Goal: Task Accomplishment & Management: Complete application form

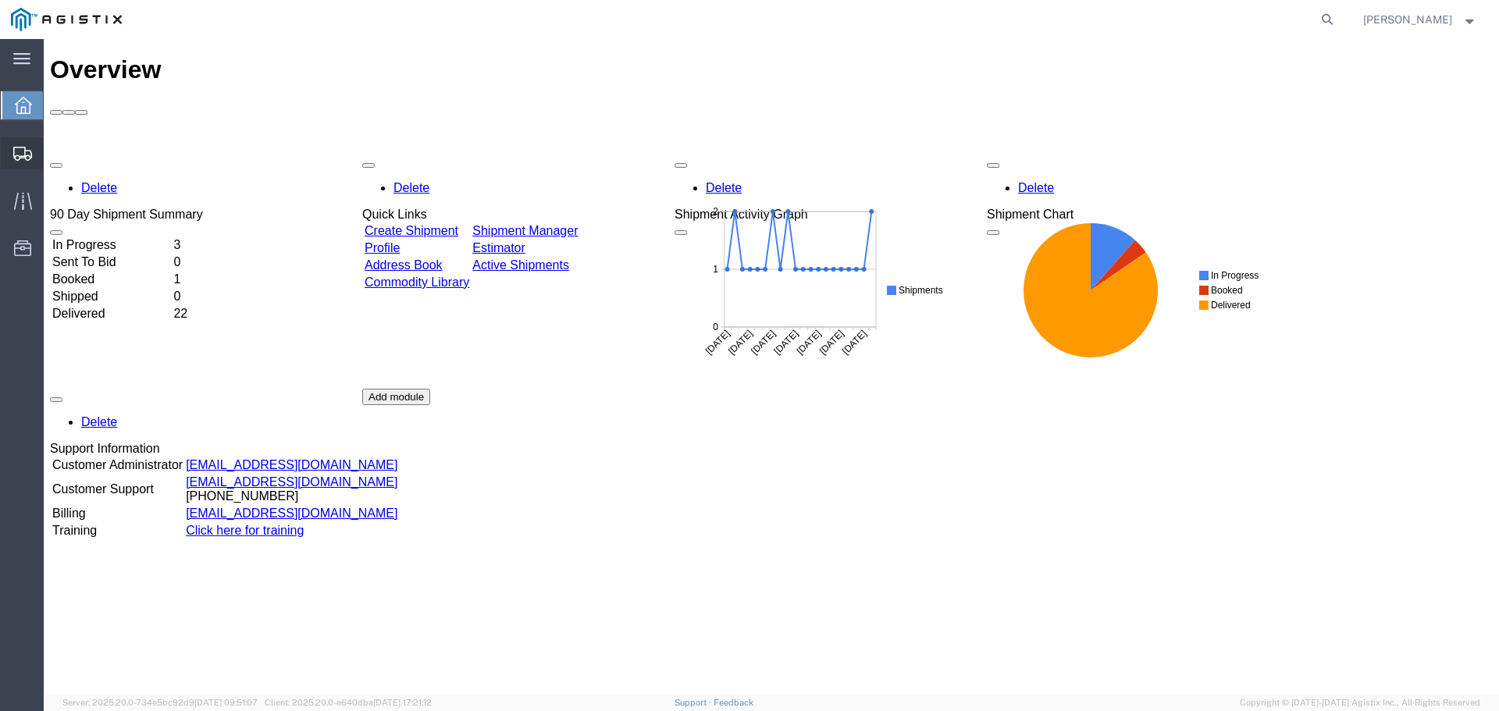
click at [0, 0] on span "Create Shipment" at bounding box center [0, 0] width 0 height 0
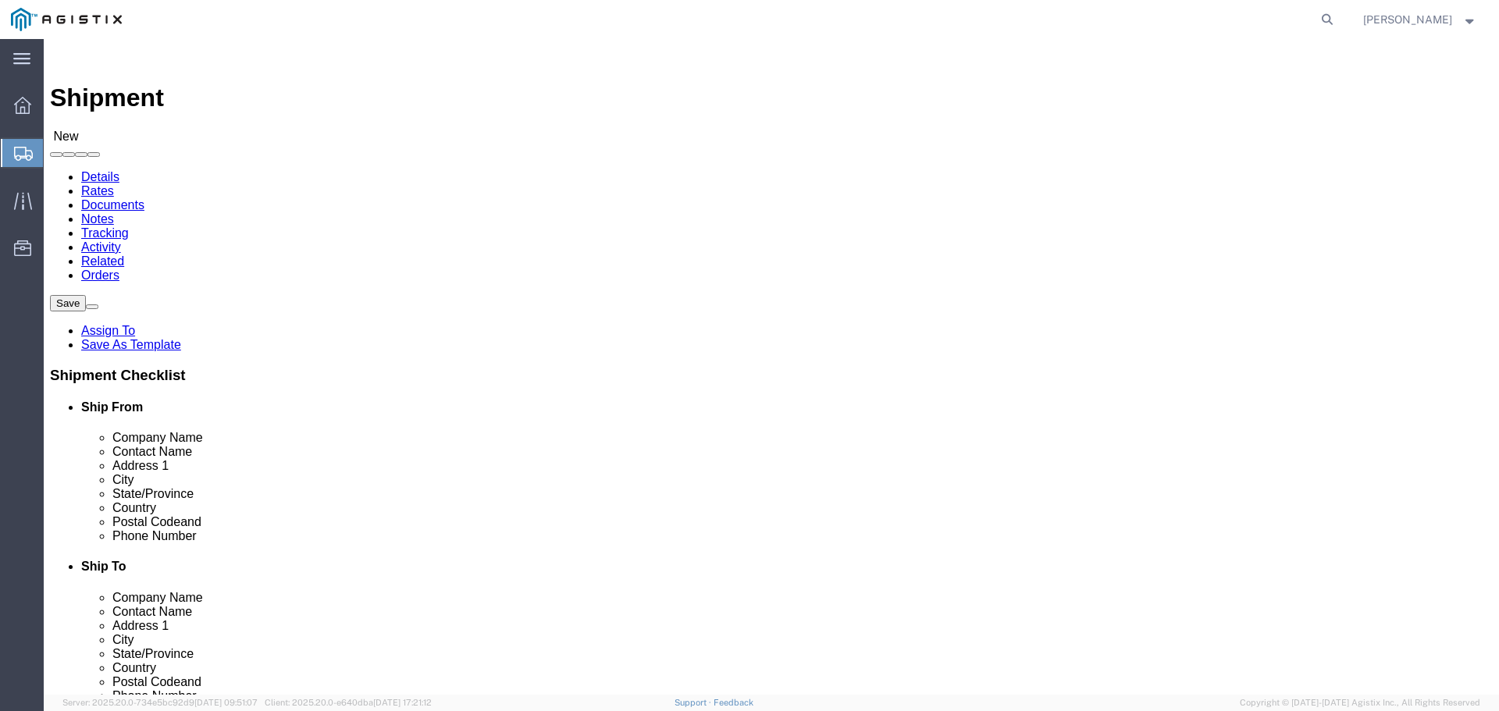
select select
click select "Select Madden Bolt PG&E"
select select "9596"
click select "Select Madden Bolt PG&E"
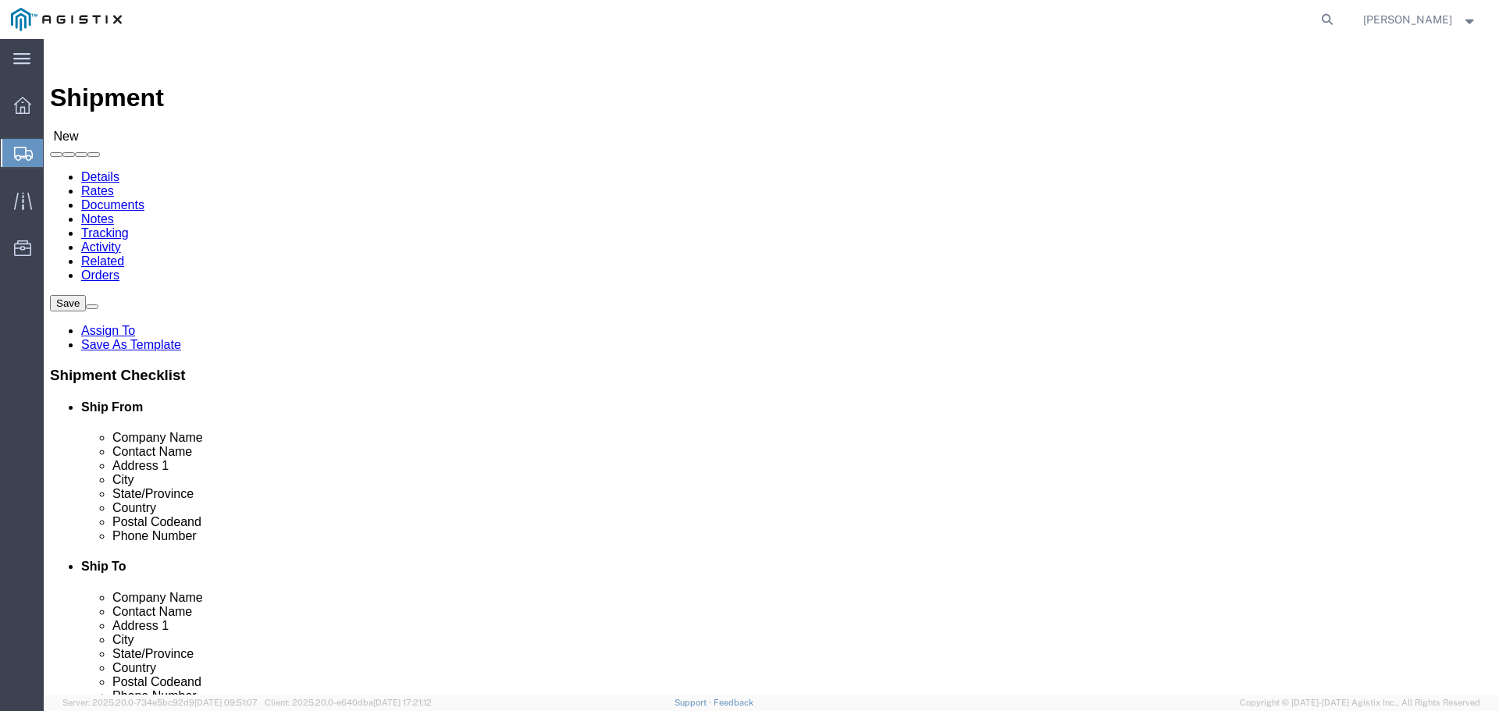
select select
click select "Select All Others [GEOGRAPHIC_DATA] [GEOGRAPHIC_DATA] [GEOGRAPHIC_DATA] [GEOGRA…"
select select "23082"
click select "Select All Others [GEOGRAPHIC_DATA] [GEOGRAPHIC_DATA] [GEOGRAPHIC_DATA] [GEOGRA…"
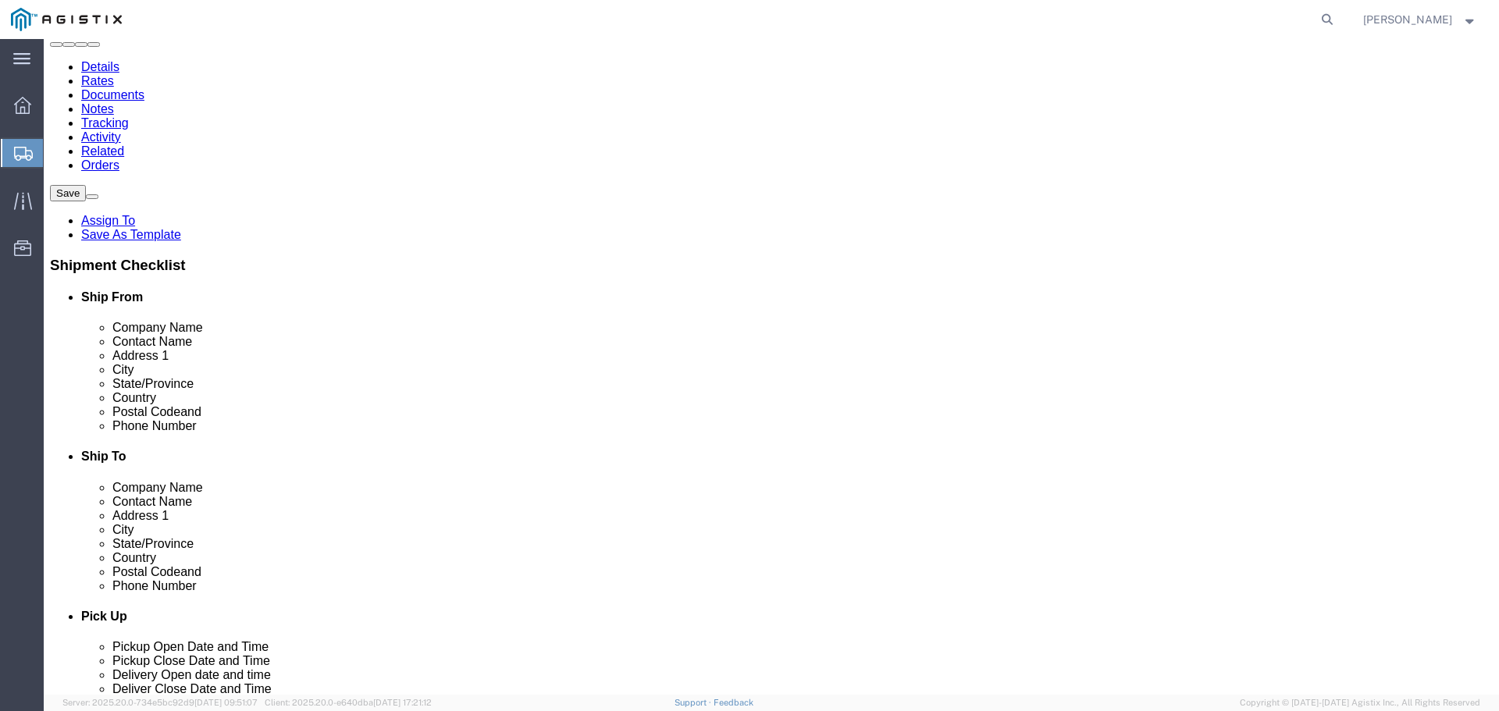
scroll to position [78, 0]
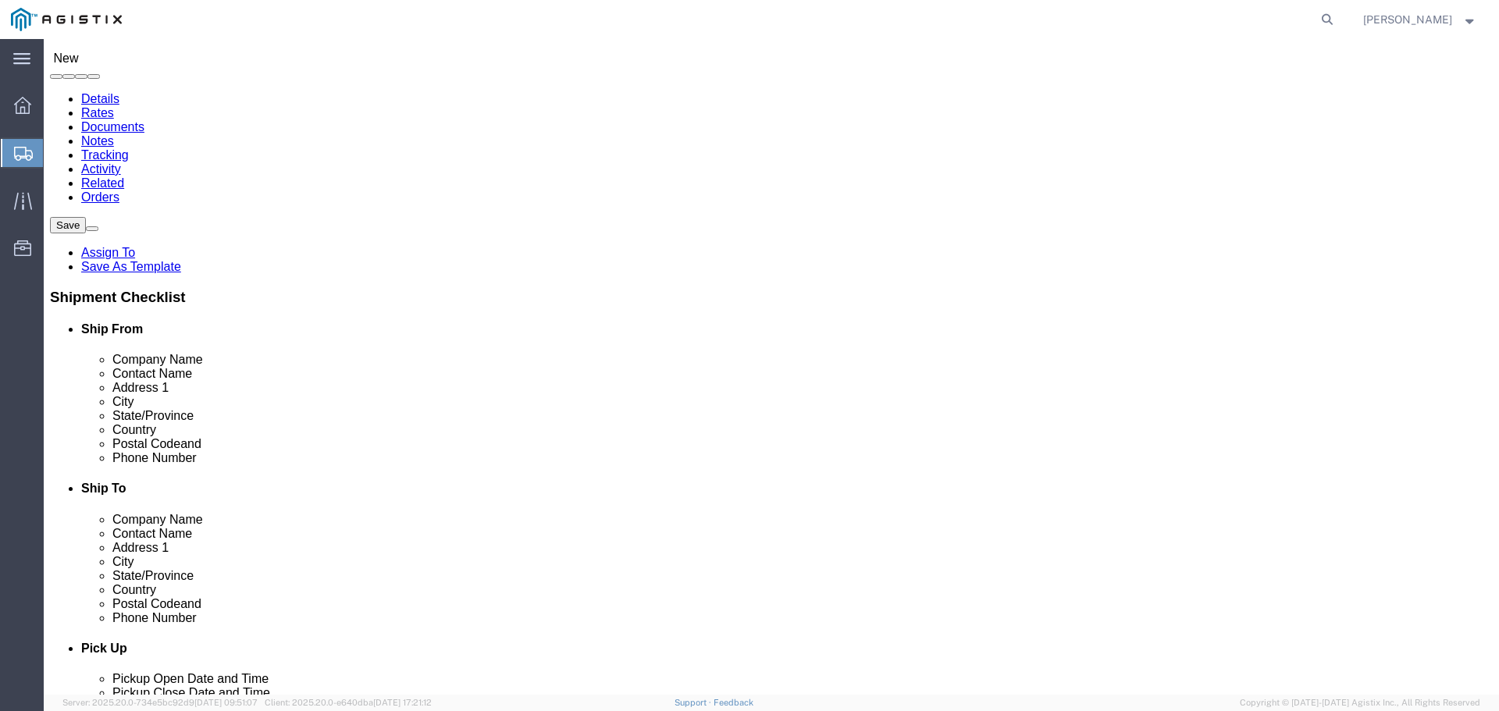
select select "MYPROFILE"
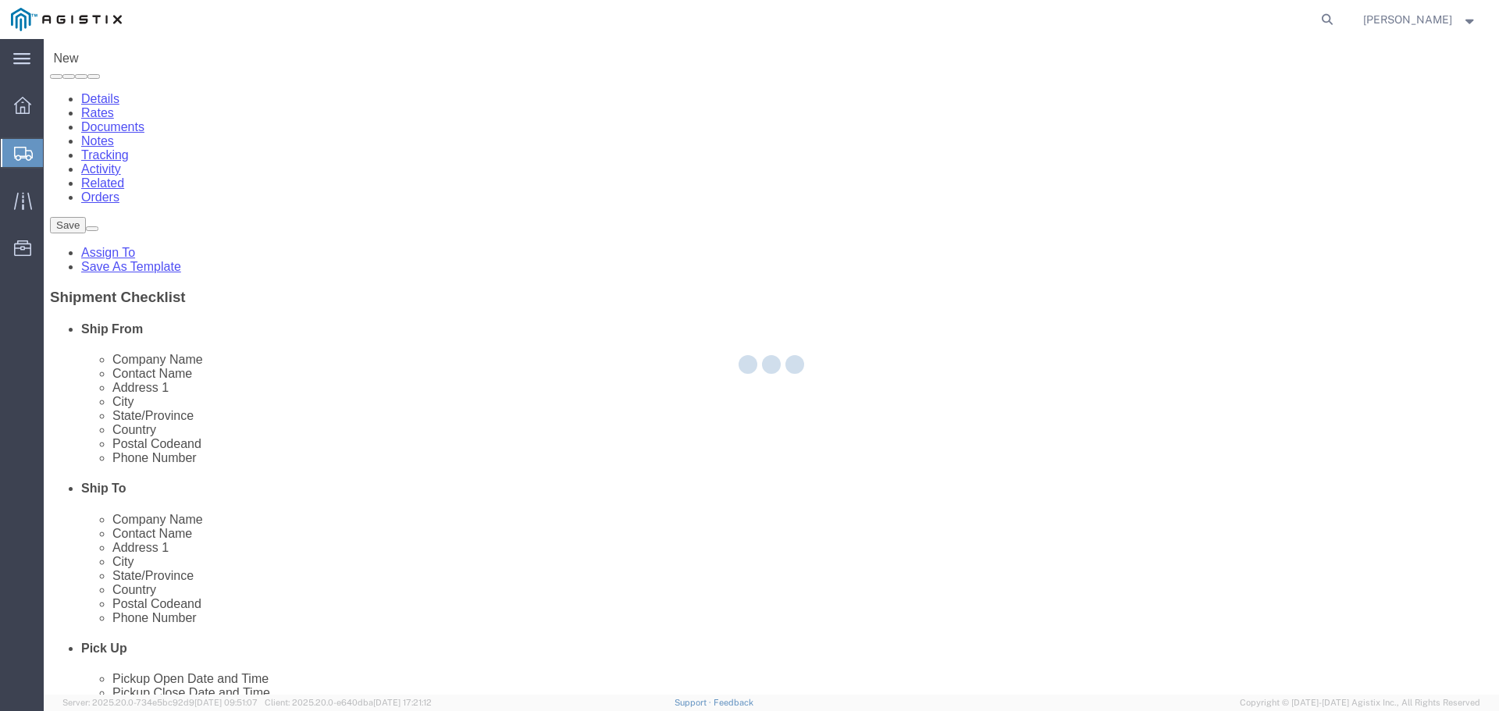
select select "[GEOGRAPHIC_DATA]"
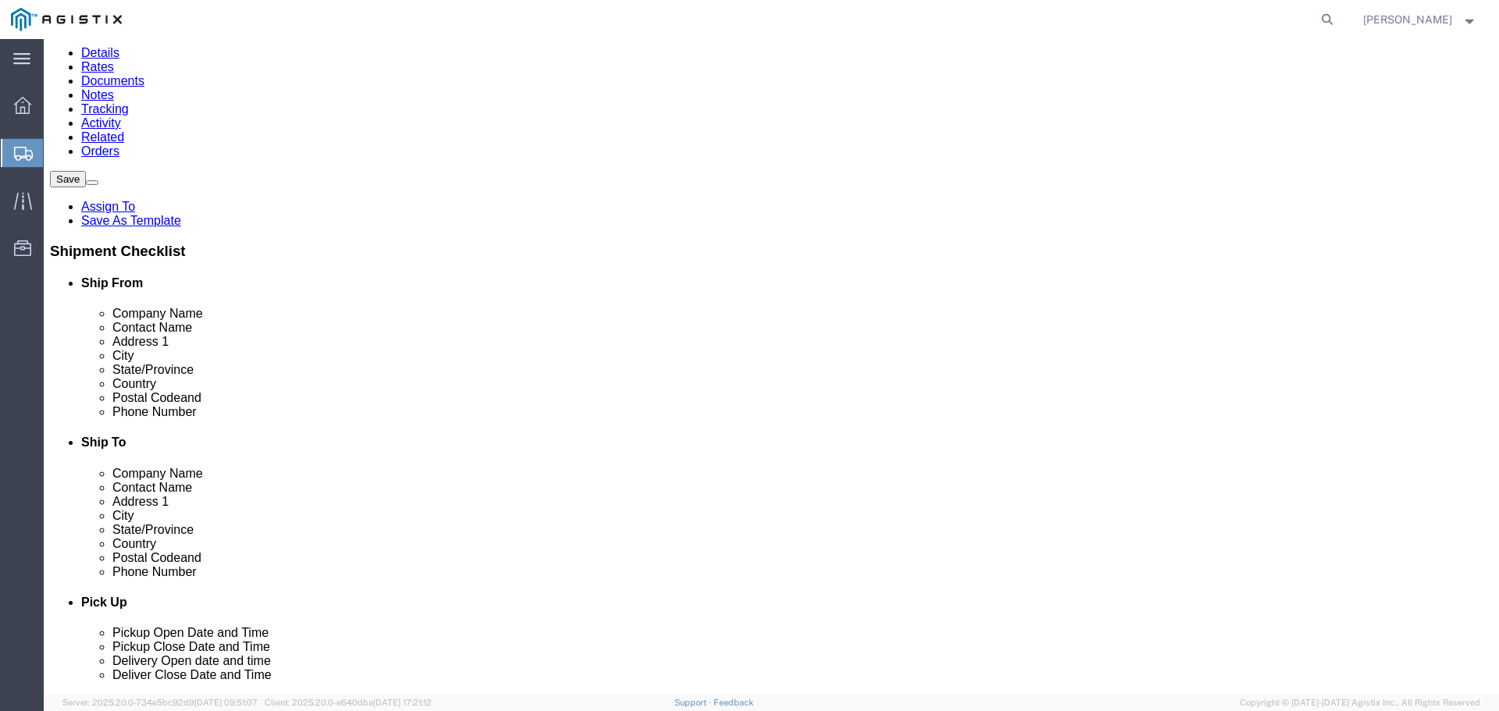
scroll to position [156, 0]
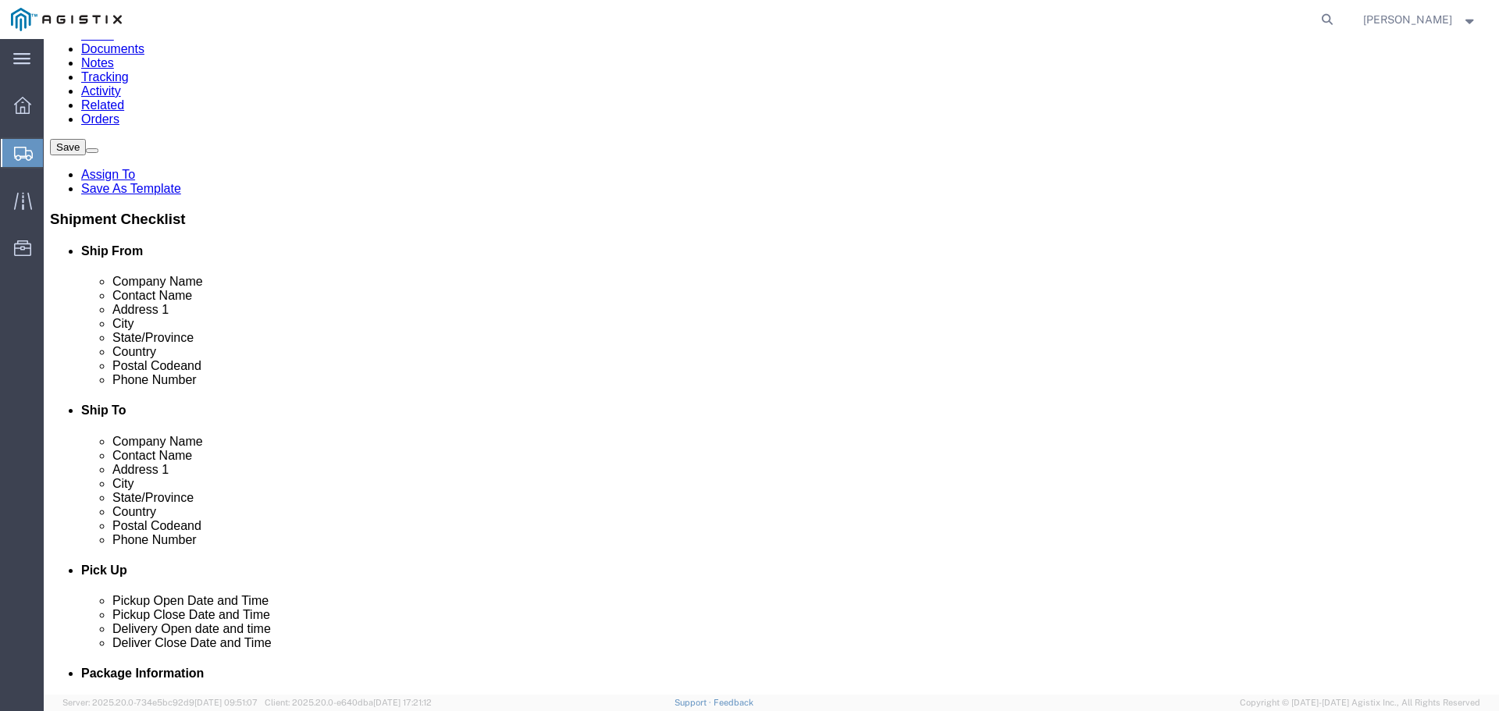
click input "text"
type input "7139399999"
click button
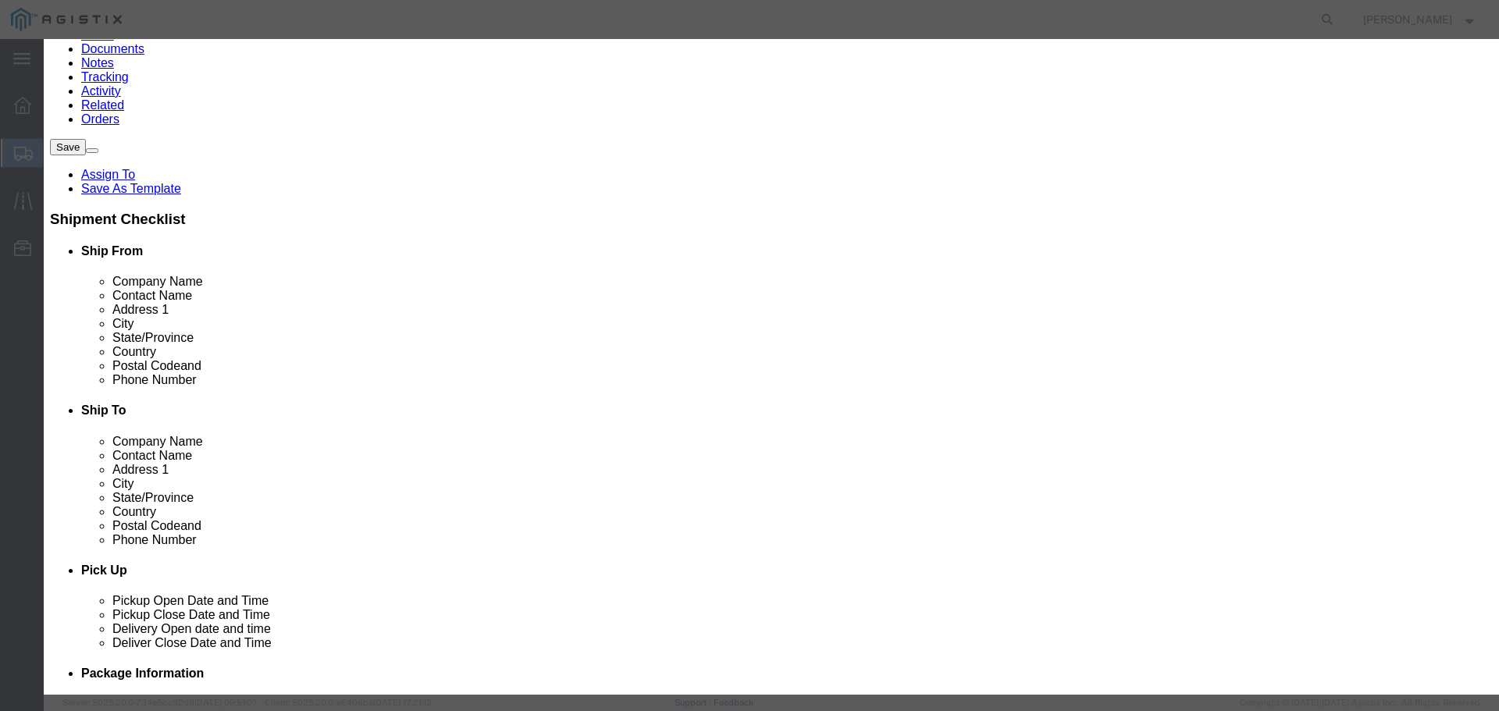
click select "Search by Address Book Name City Company Name Contact Name Country CustomerAlia…"
select select "city"
click select "Search by Address Book Name City Company Name Contact Name Country CustomerAlia…"
click input "text"
type input "[GEOGRAPHIC_DATA]"
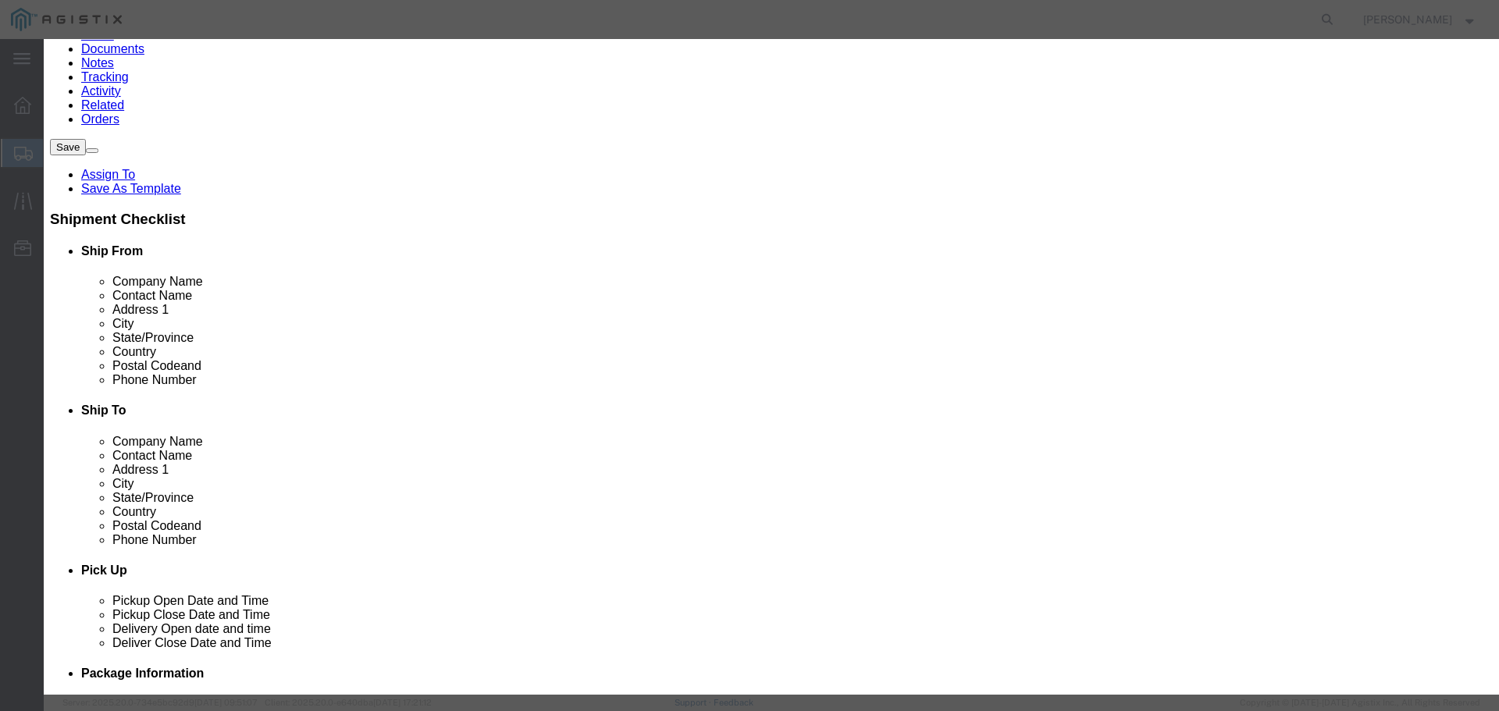
click icon "button"
click button "Select"
select select "CA"
click button "Close"
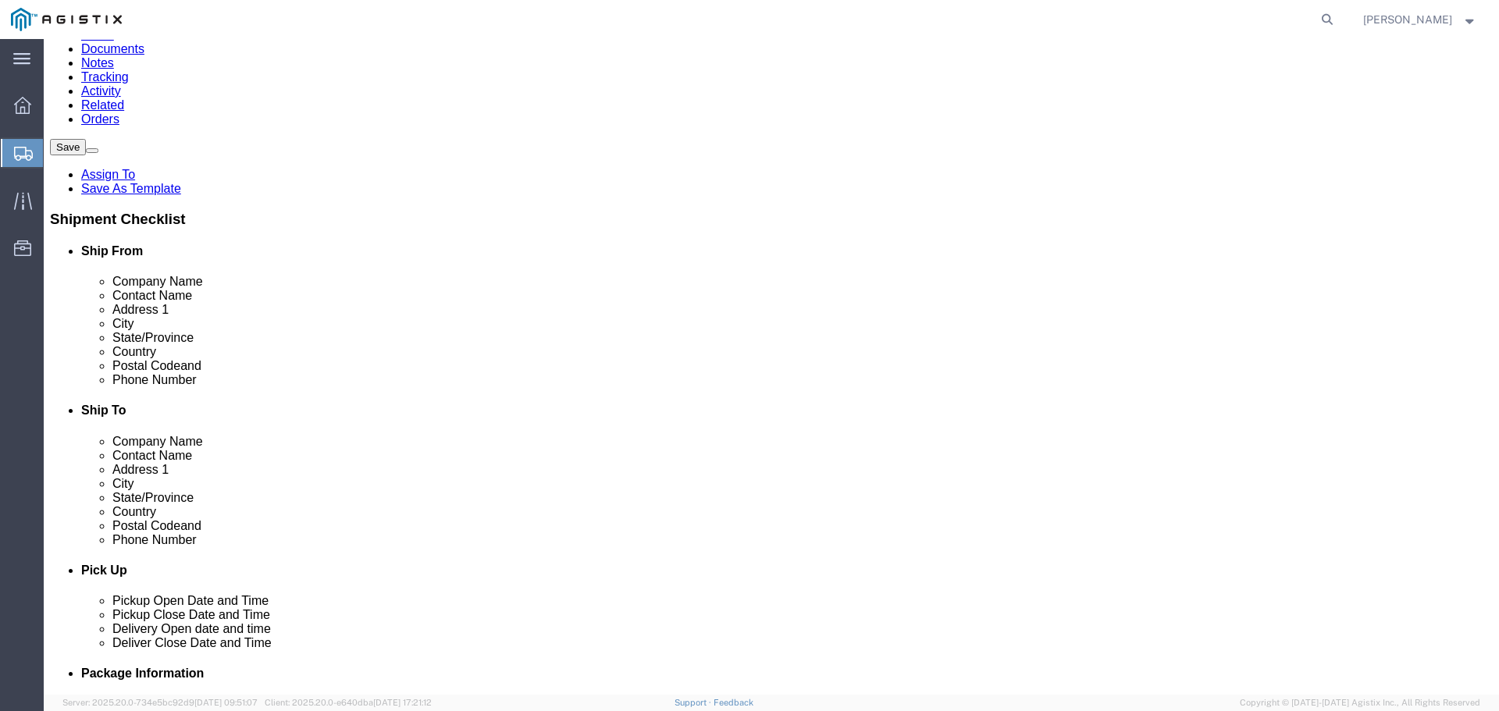
click input "text"
type input "j"
type input "[PERSON_NAME]"
click input "text"
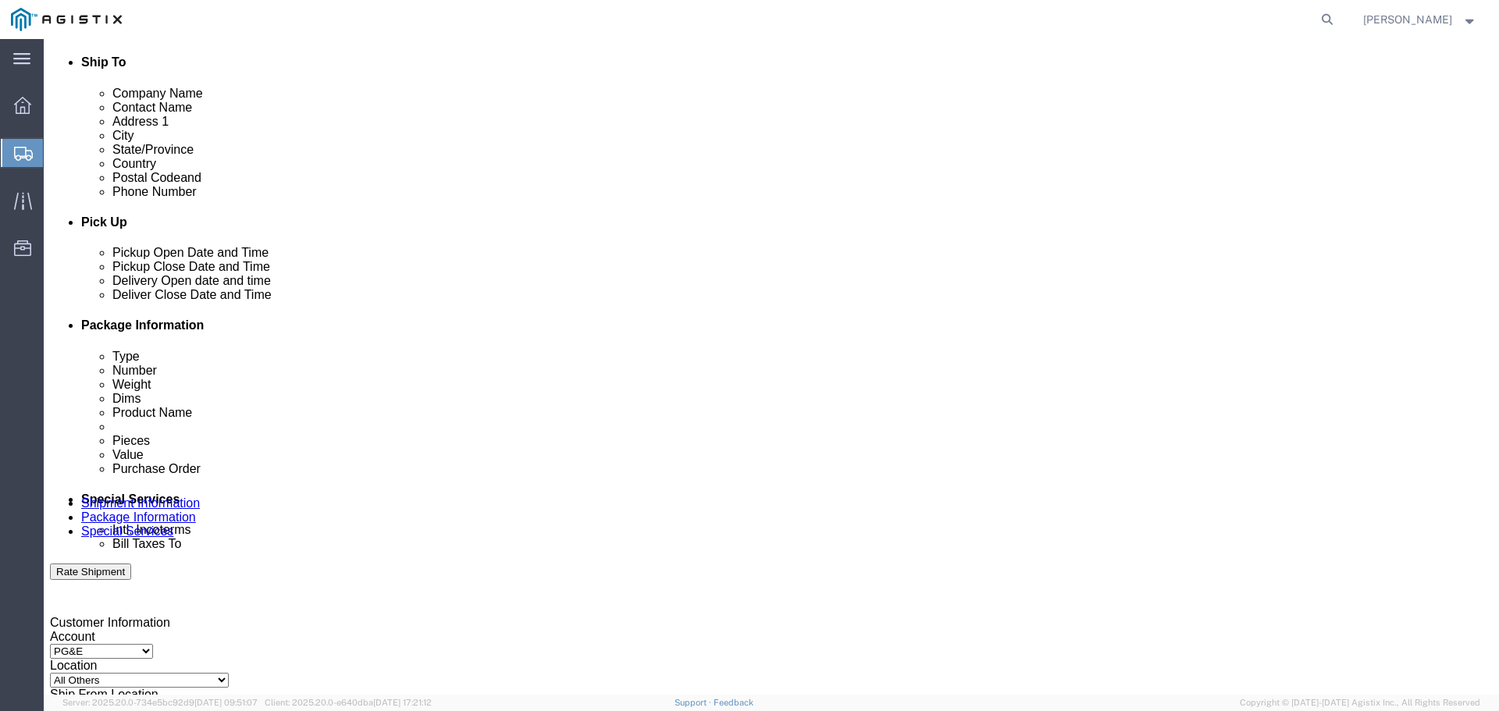
scroll to position [547, 0]
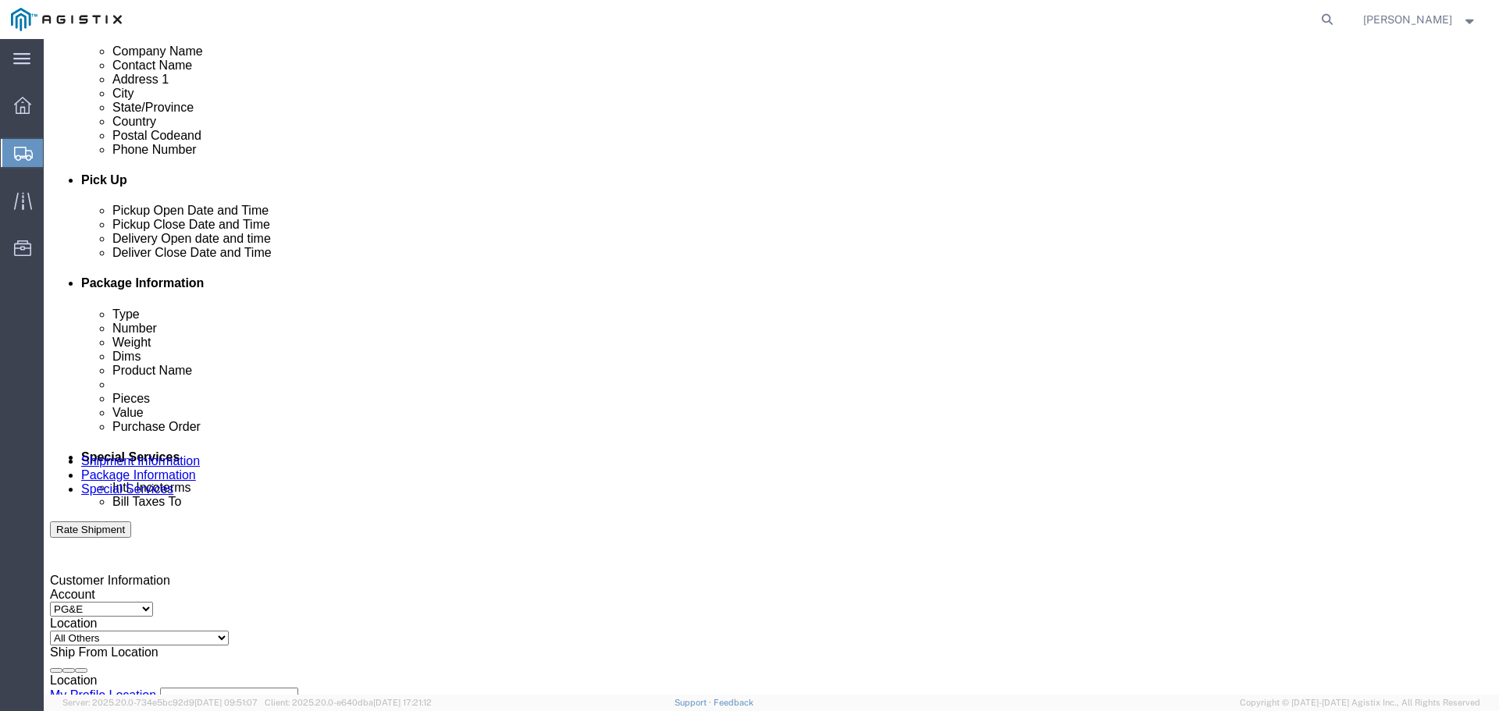
type input "8319025675"
click div "[DATE] 10:00 AM"
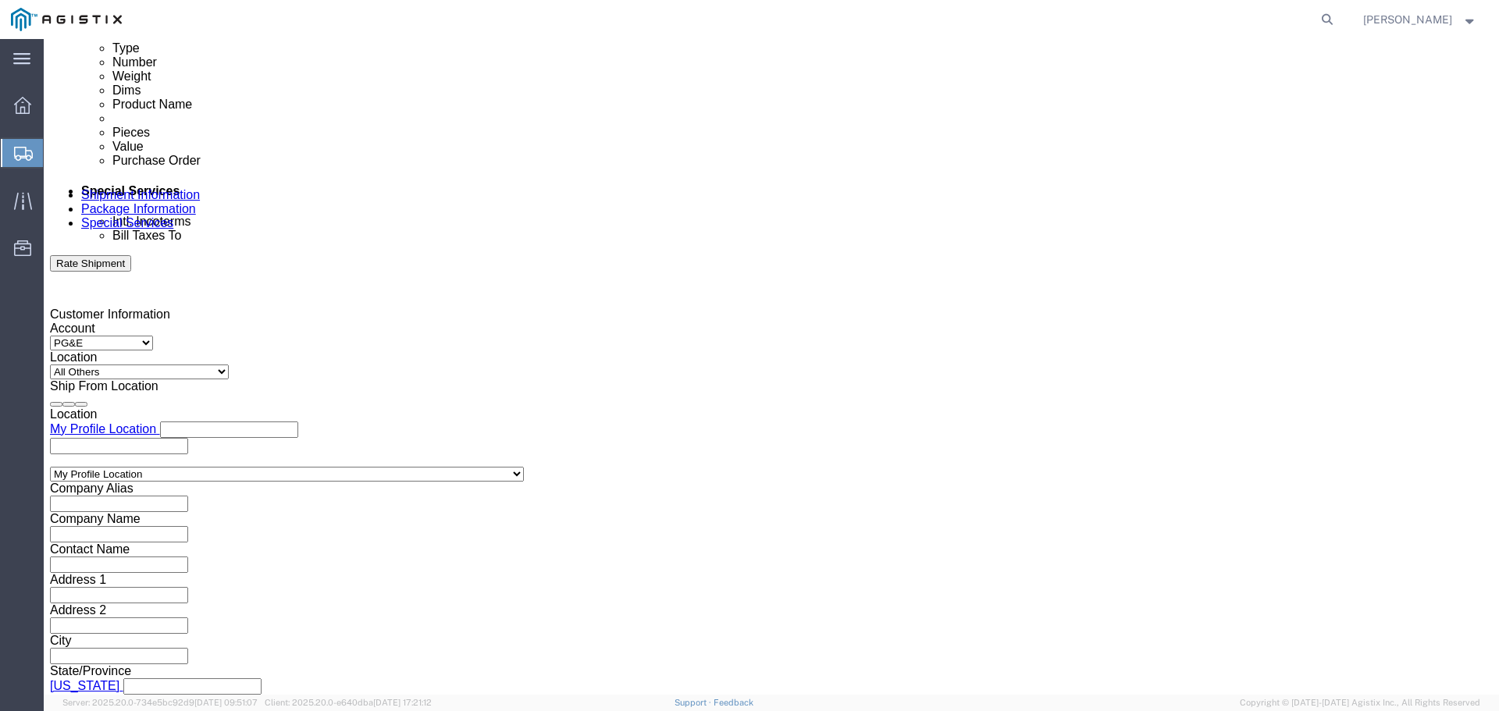
click input "1:00 AM"
type input "1:00 PM"
click button "Apply"
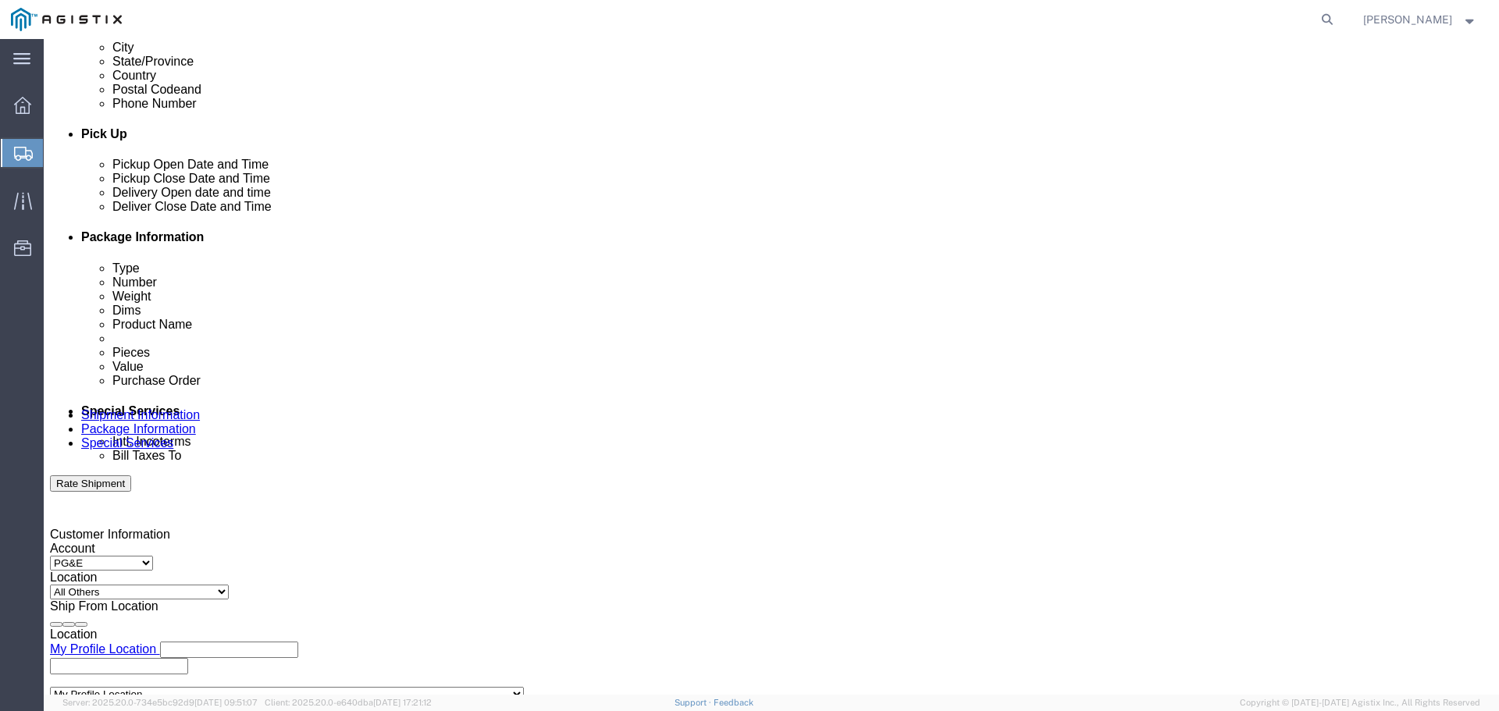
scroll to position [579, 0]
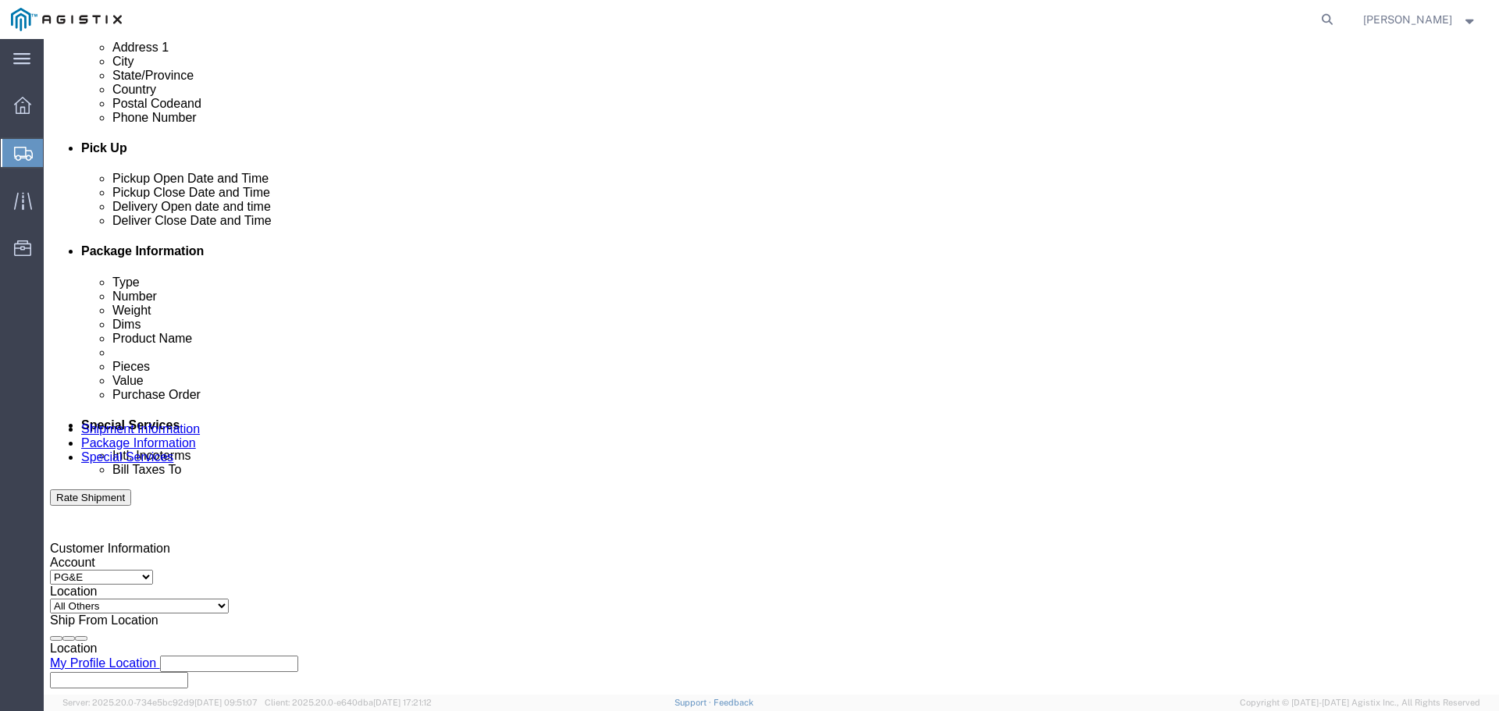
click div "[DATE] 2:00 PM"
click input "3:00 PM"
type input "3:30 PM"
click button "Apply"
click div
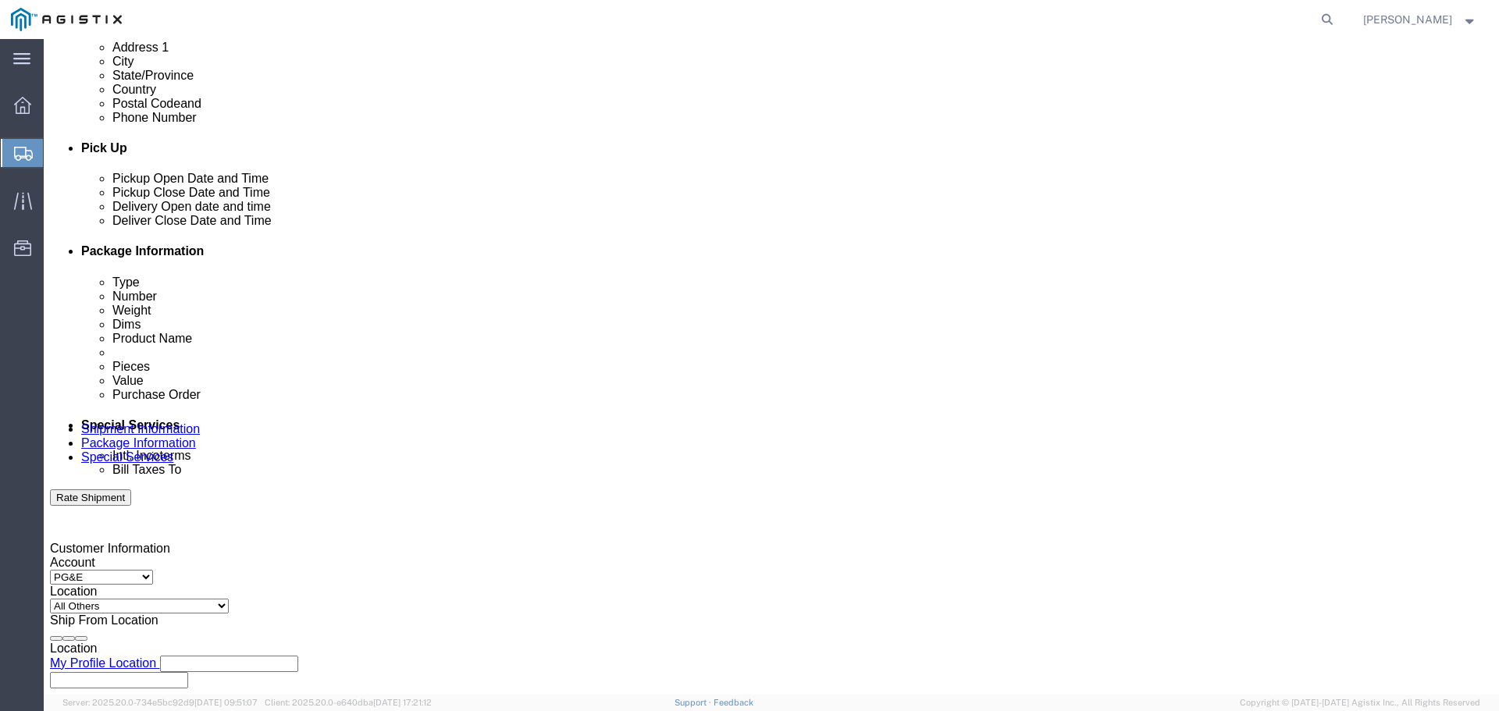
click input "4:30 PM"
click input "8:30 PM"
click input "8:00 PM"
type input "8:00 AM"
click button "Apply"
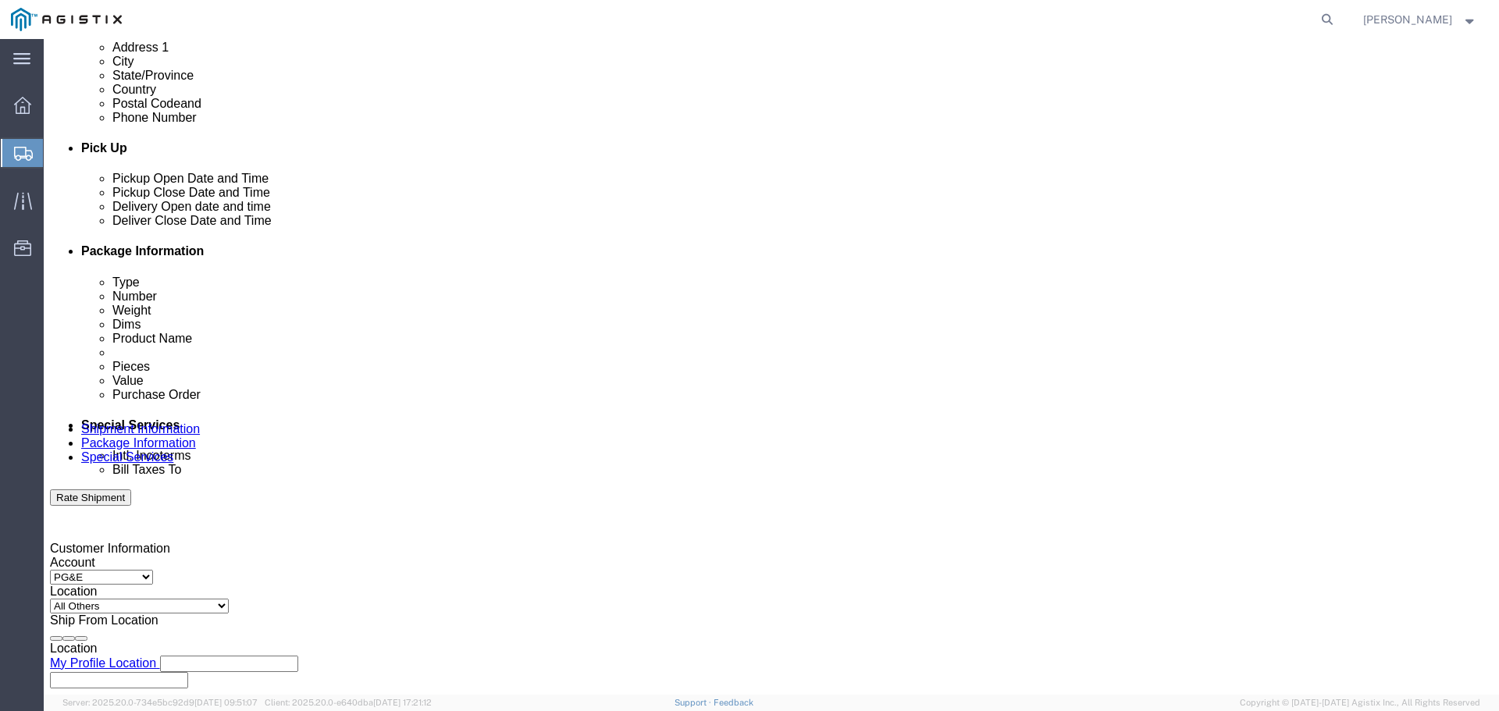
click div
click input "3:00 AM"
type input "3:00 PM"
click button "Apply"
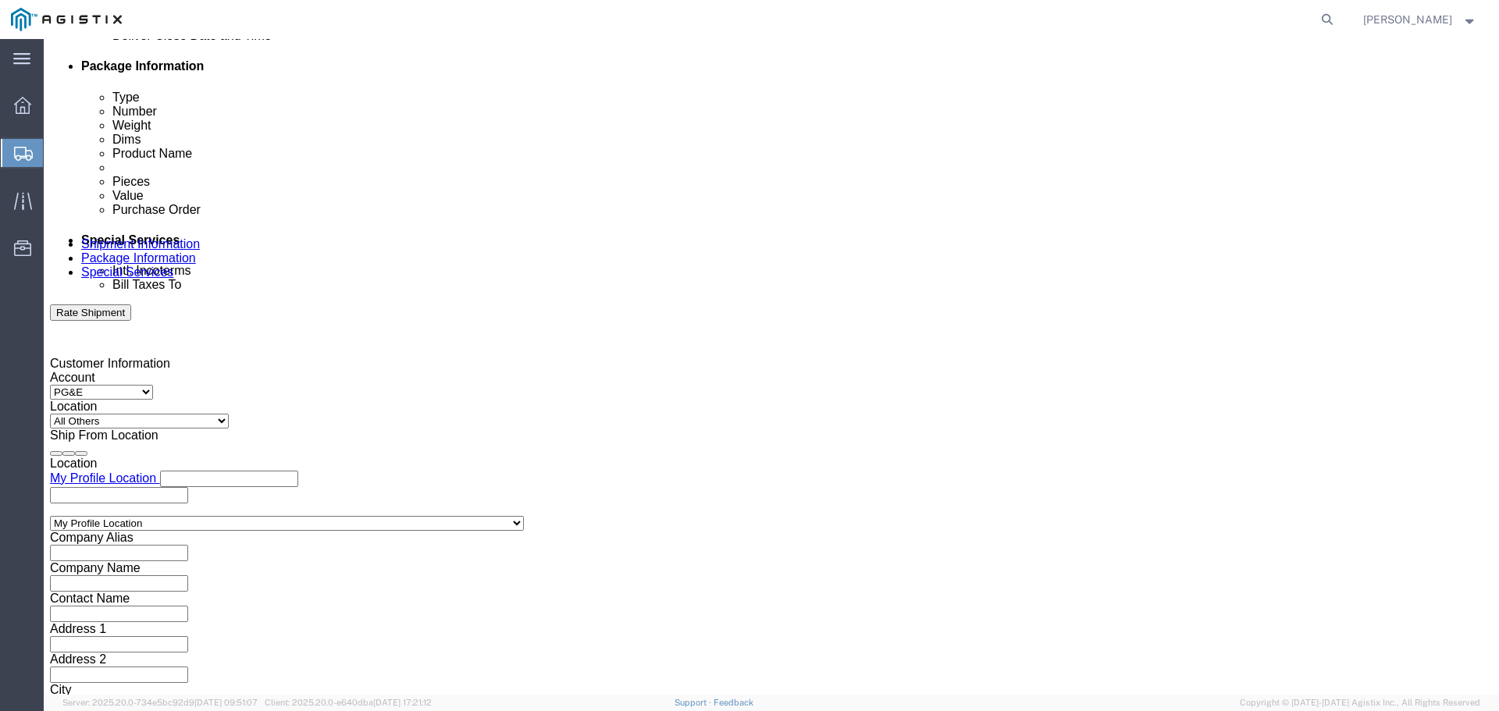
scroll to position [813, 0]
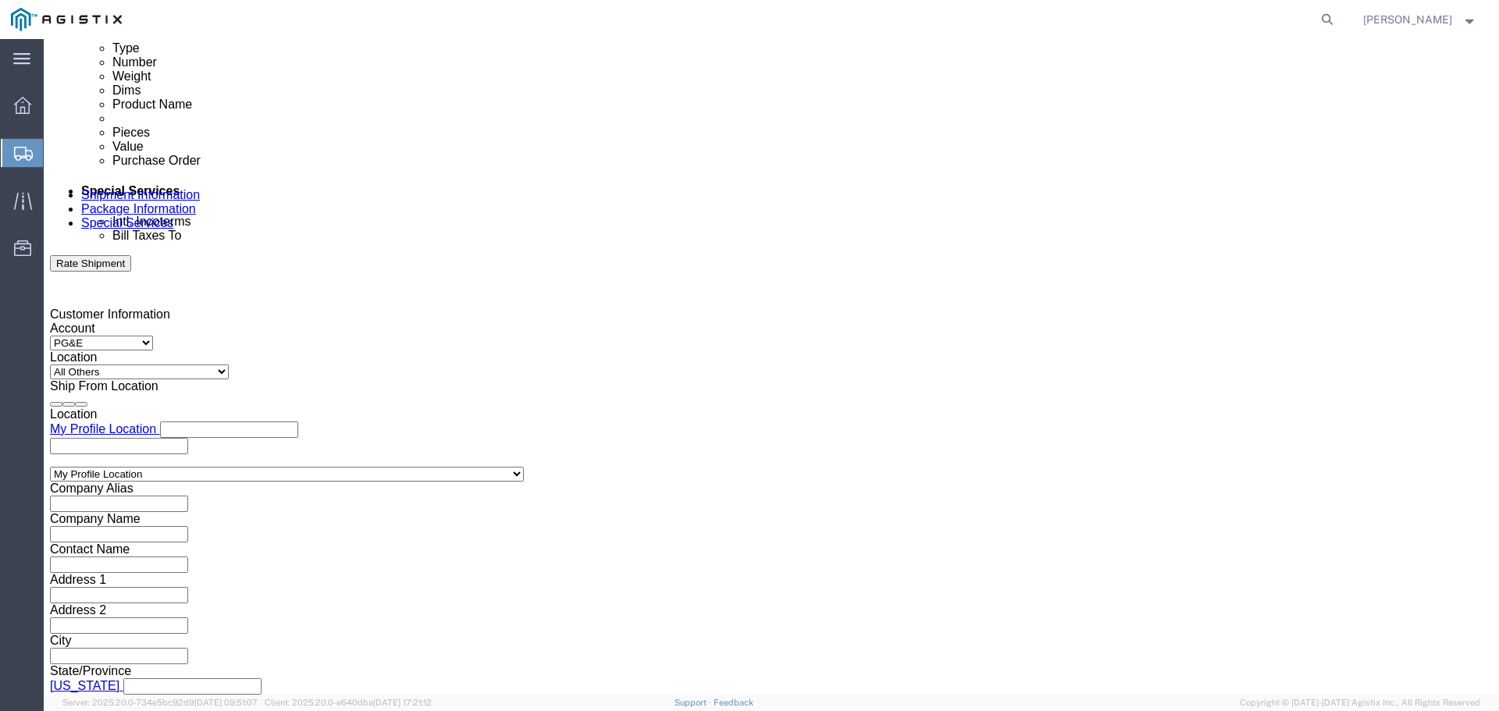
click input "text"
type input "2701236597"
click select "Select Account Type Activity ID Airline Appointment Number ASN Batch Request # …"
select select "SALEORDR"
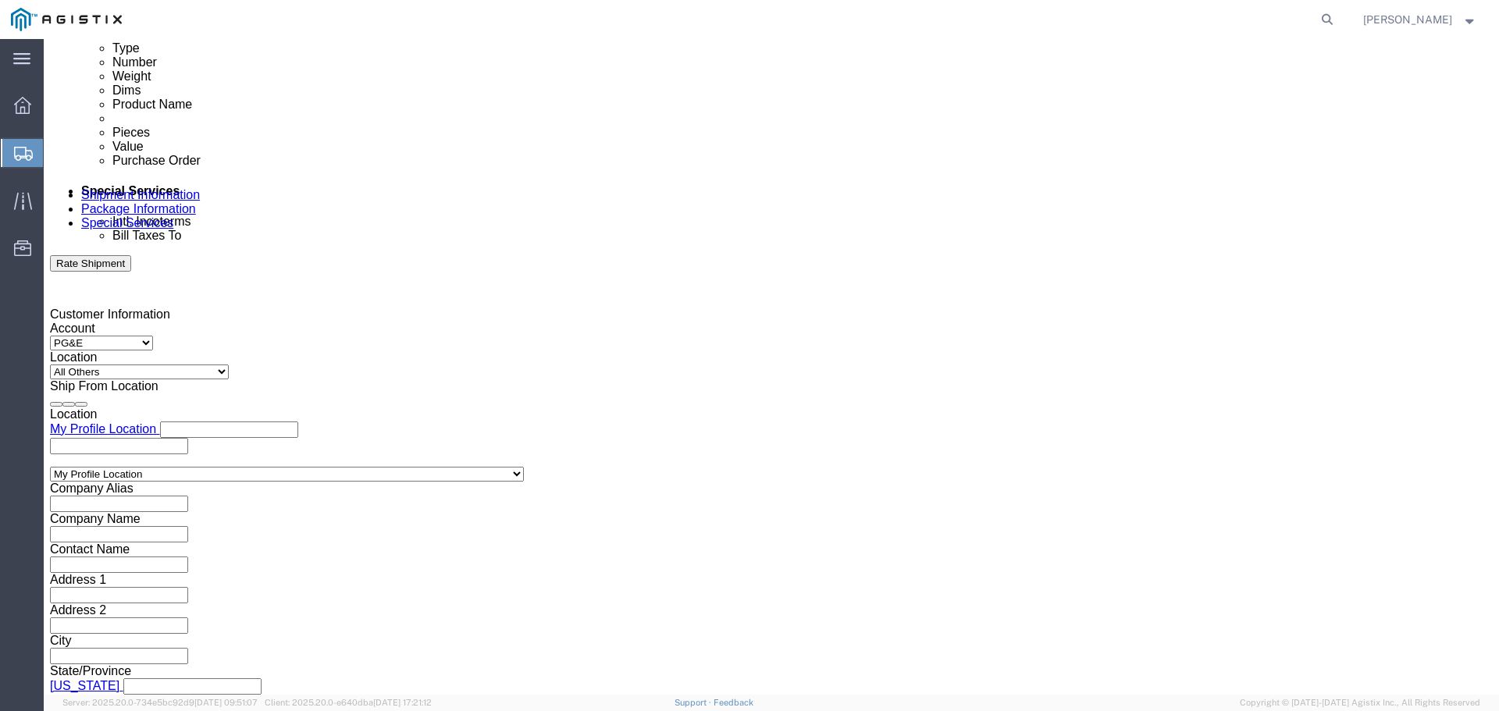
click select "Select Account Type Activity ID Airline Appointment Number ASN Batch Request # …"
click input "text"
type input "154090"
click button "Continue"
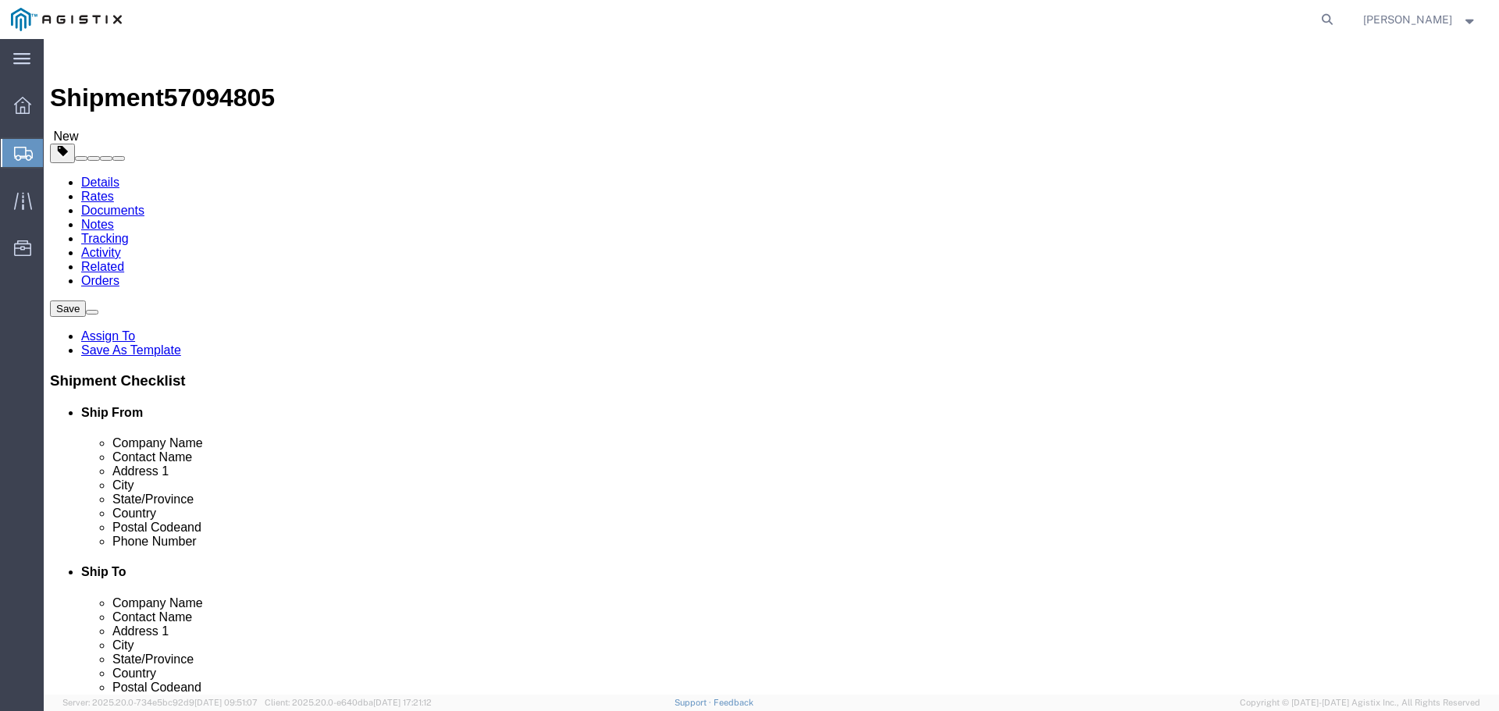
click select "Select Bulk Bundle(s) Cardboard Box(es) Carton(s) Crate(s) Drum(s) (Fiberboard)…"
select select "PSNS"
click select "Select Bulk Bundle(s) Cardboard Box(es) Carton(s) Crate(s) Drum(s) (Fiberboard)…"
click input "text"
type input "64"
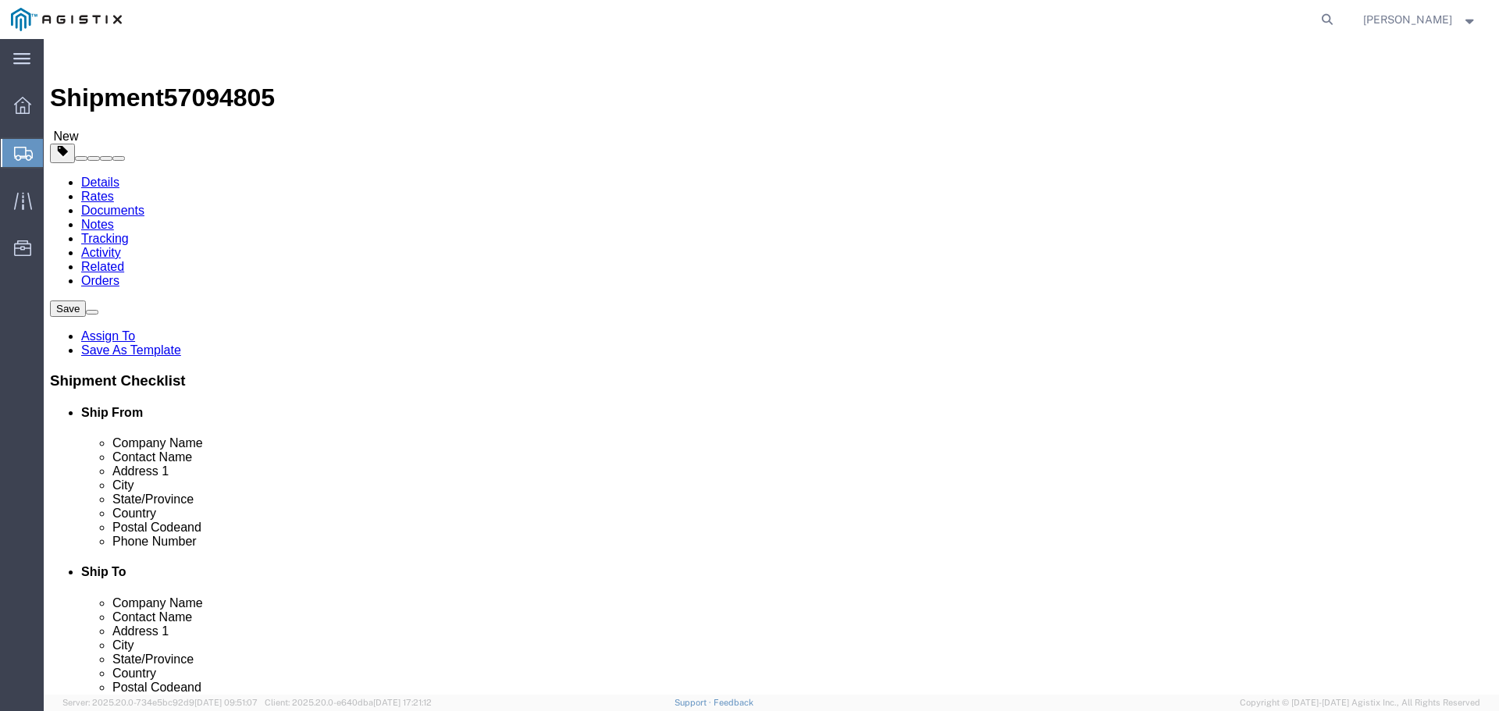
type input "48"
type input "19"
click input "0.00"
drag, startPoint x: 251, startPoint y: 394, endPoint x: 208, endPoint y: 401, distance: 44.4
click div "0.00 Select kgs lbs"
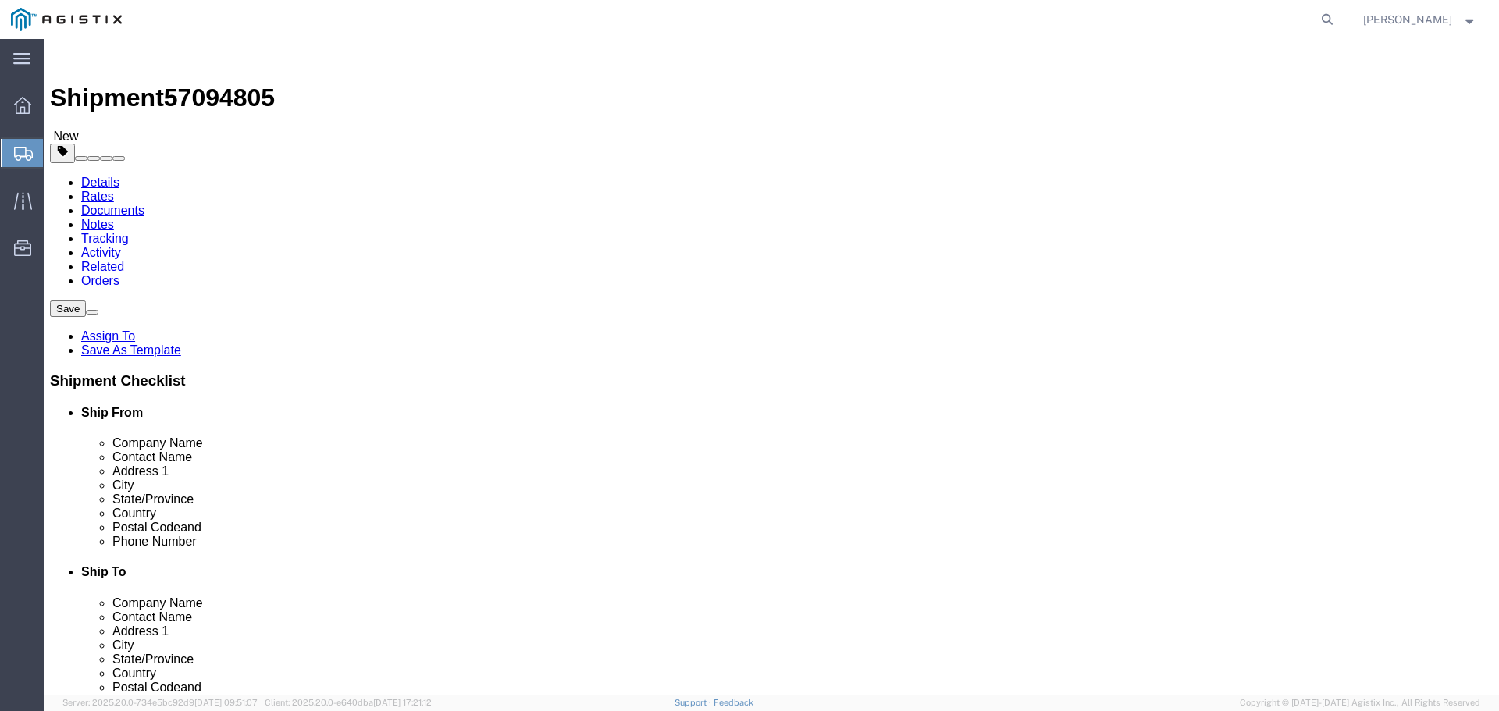
type input "1192"
click link "Add Content"
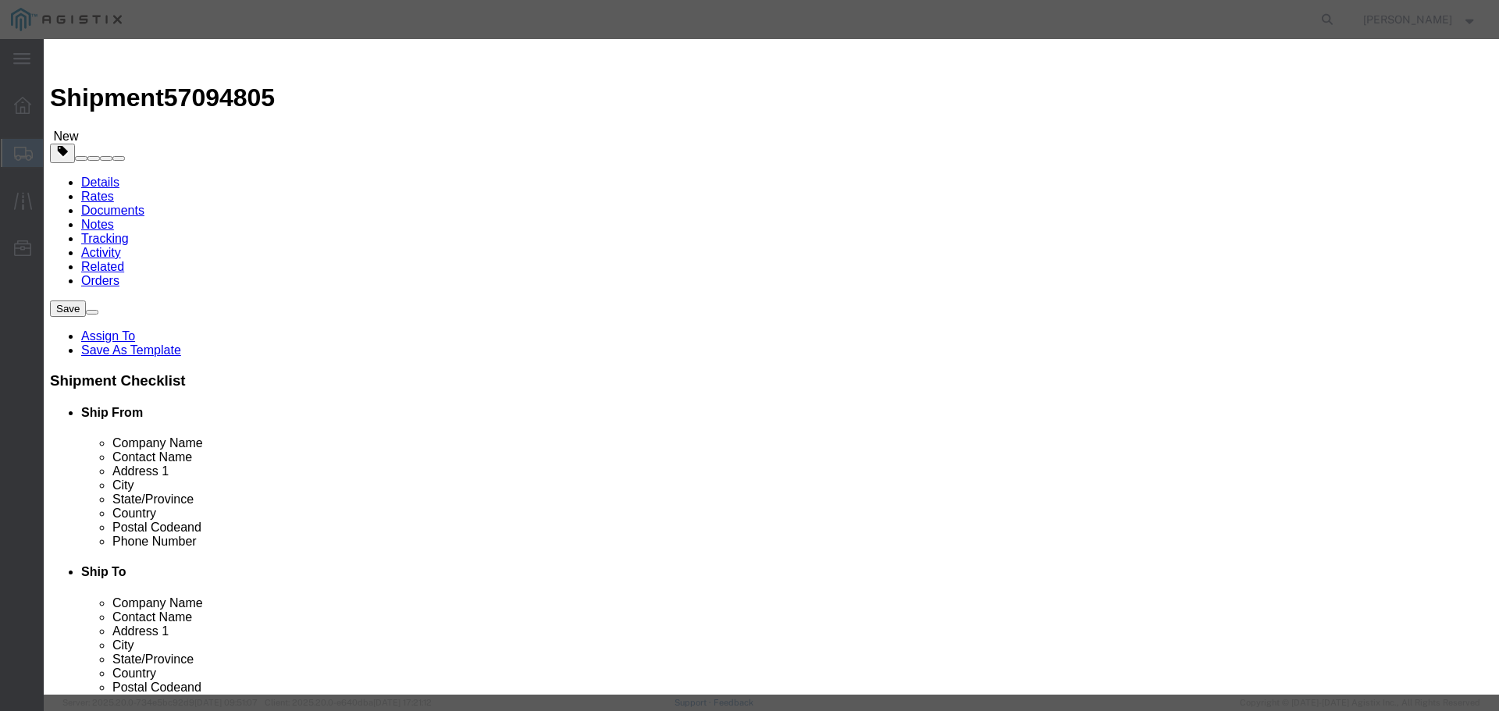
click input "text"
type input "STEEL RODS"
drag, startPoint x: 476, startPoint y: 155, endPoint x: 445, endPoint y: 148, distance: 32.2
click div "0"
click input "0"
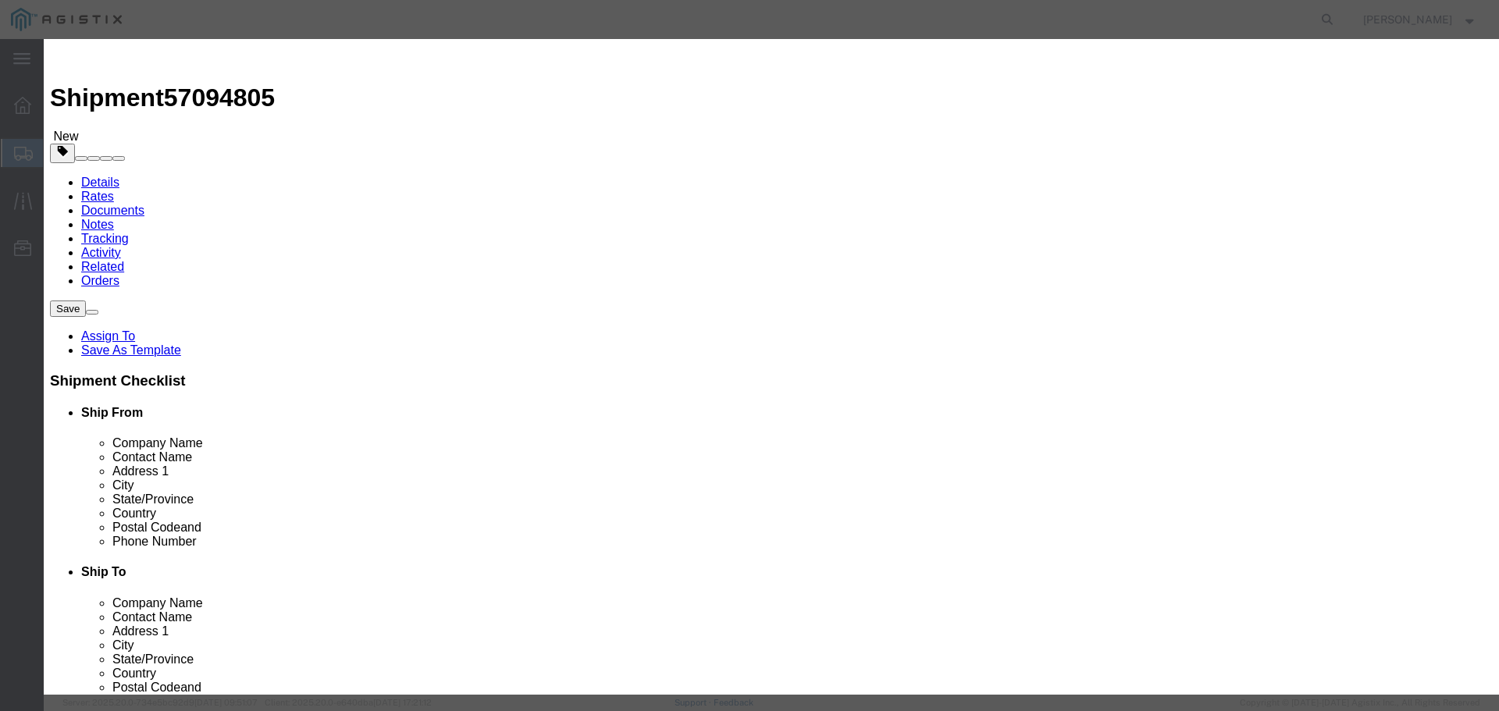
drag, startPoint x: 484, startPoint y: 152, endPoint x: 426, endPoint y: 155, distance: 57.9
click div "Pieces 0 Select Bag Barrels 100Board Feet Bottle Box Blister Pack Carats Can Ca…"
type input "36"
click input "text"
type input "4312"
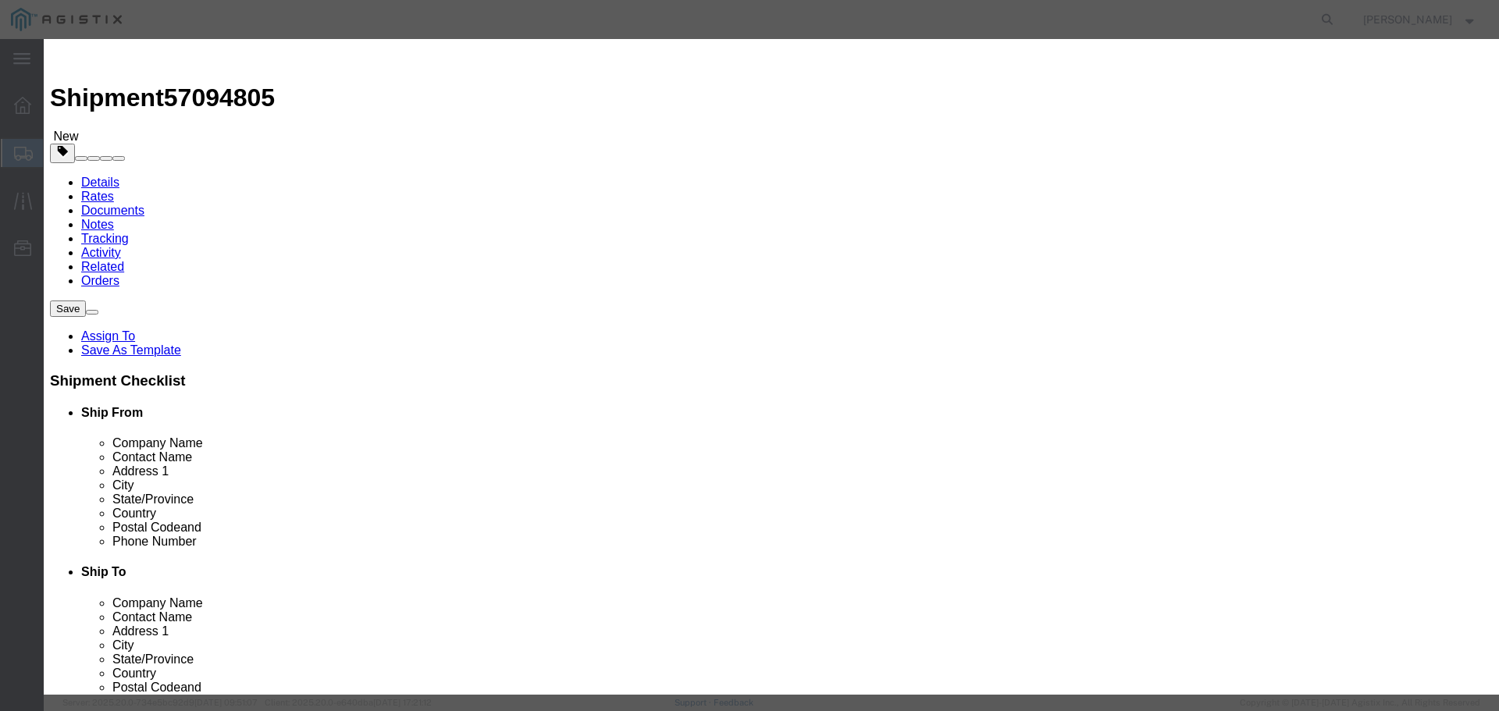
click select "Select 50 55 60 65 70 85 92.5 100 125 175 250 300 400"
select select "50"
click select "Select 50 55 60 65 70 85 92.5 100 125 175 250 300 400"
click button "Save & Close"
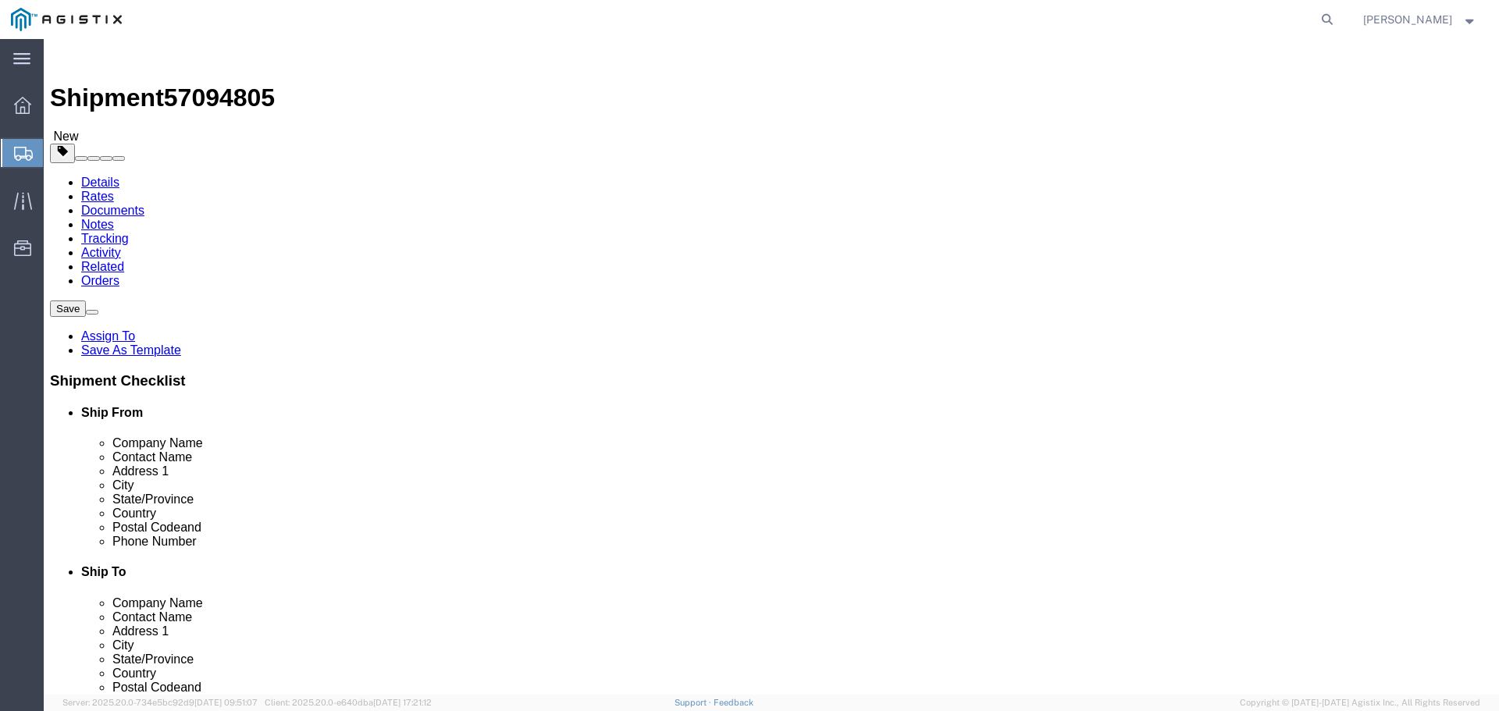
scroll to position [2, 0]
click button "Rate Shipment"
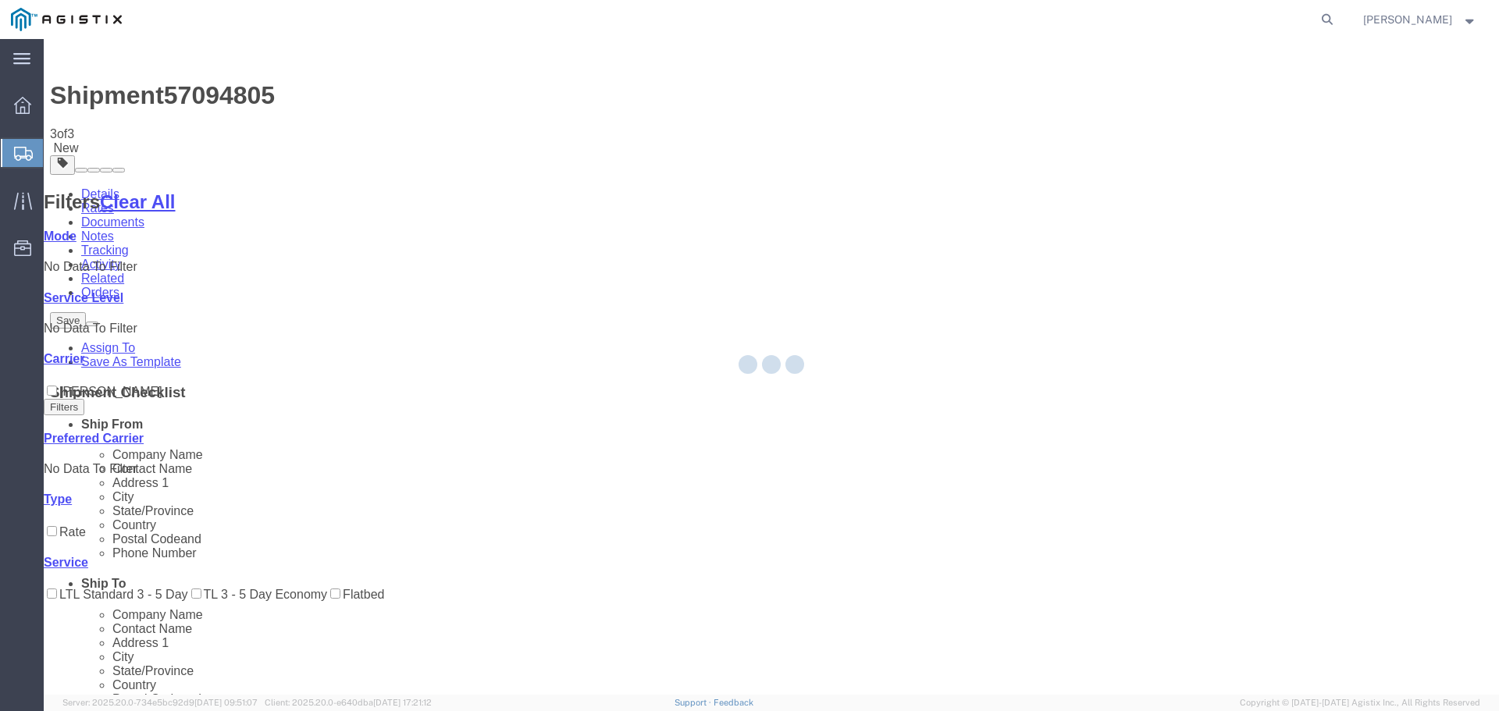
scroll to position [0, 0]
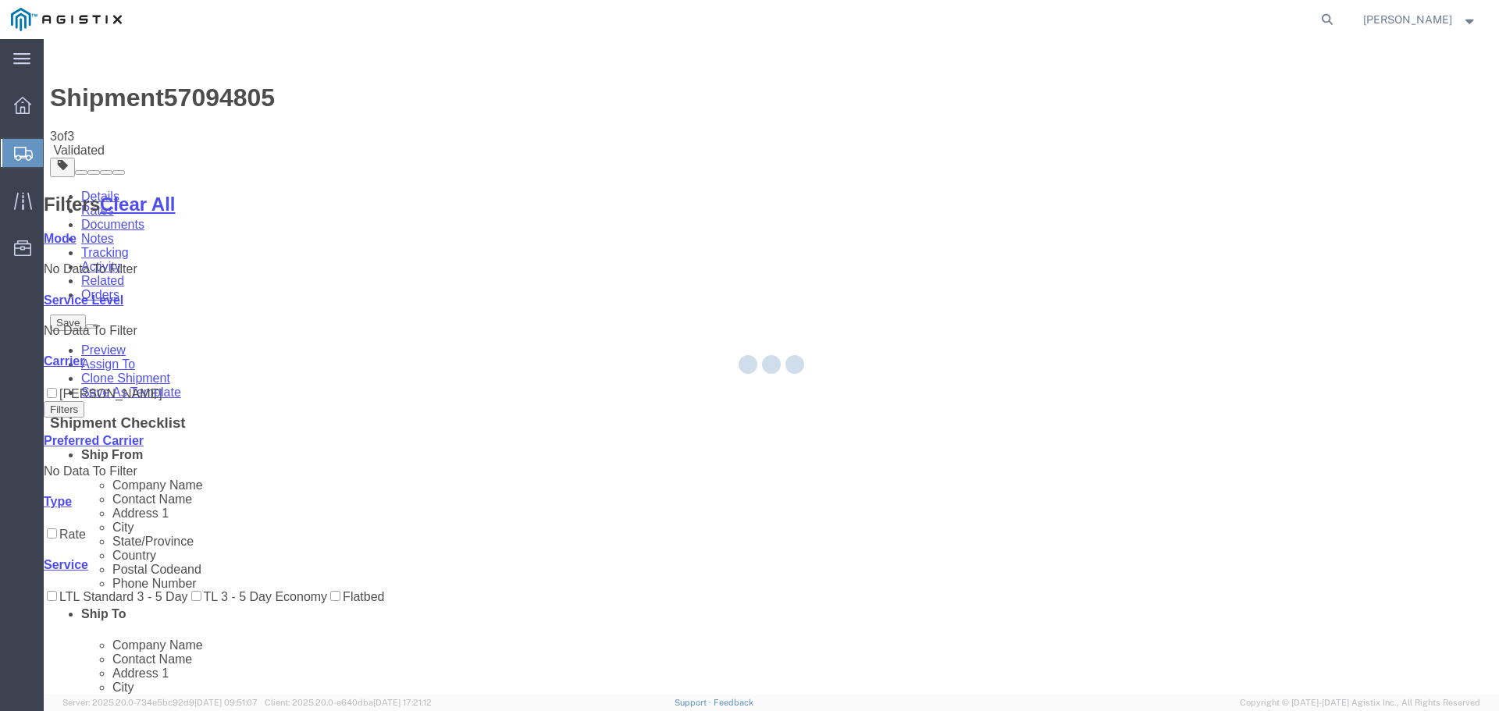
select select "47219"
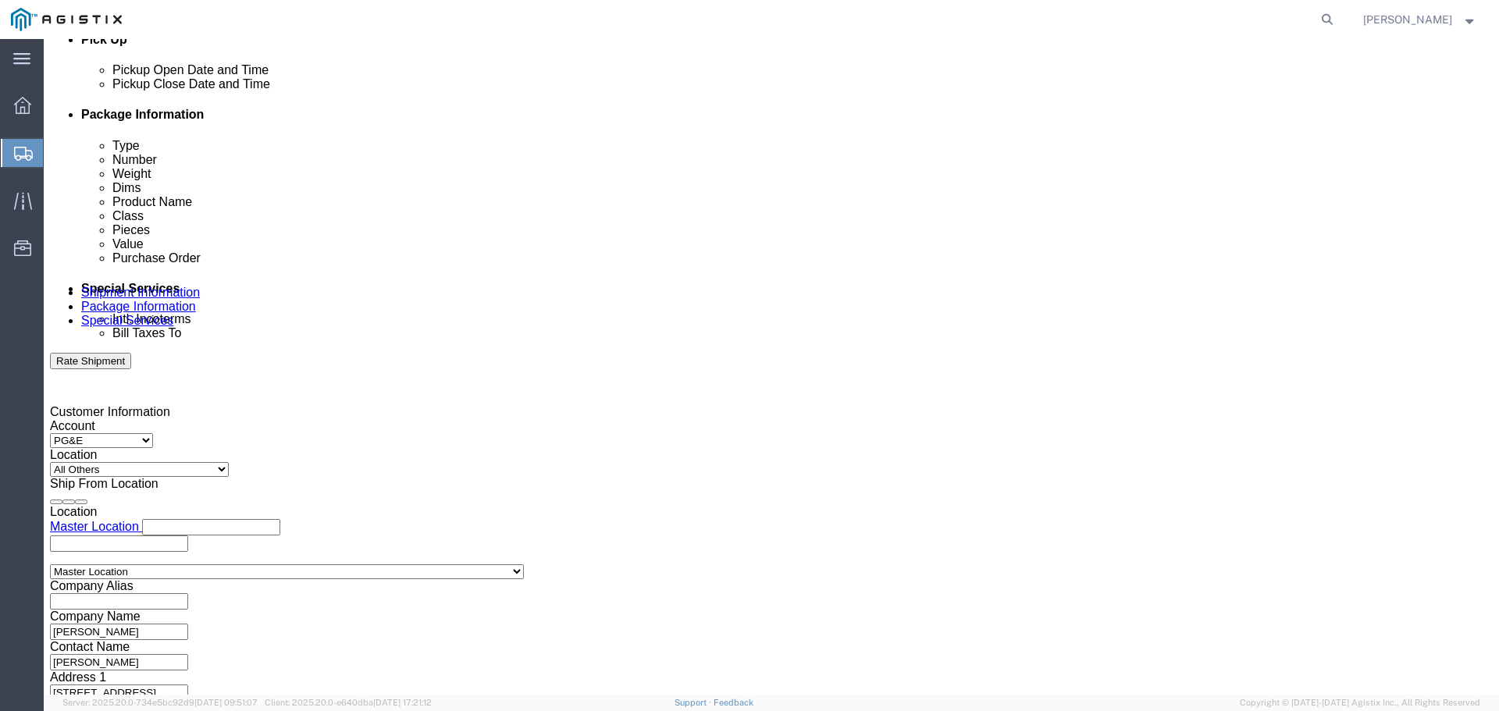
scroll to position [813, 0]
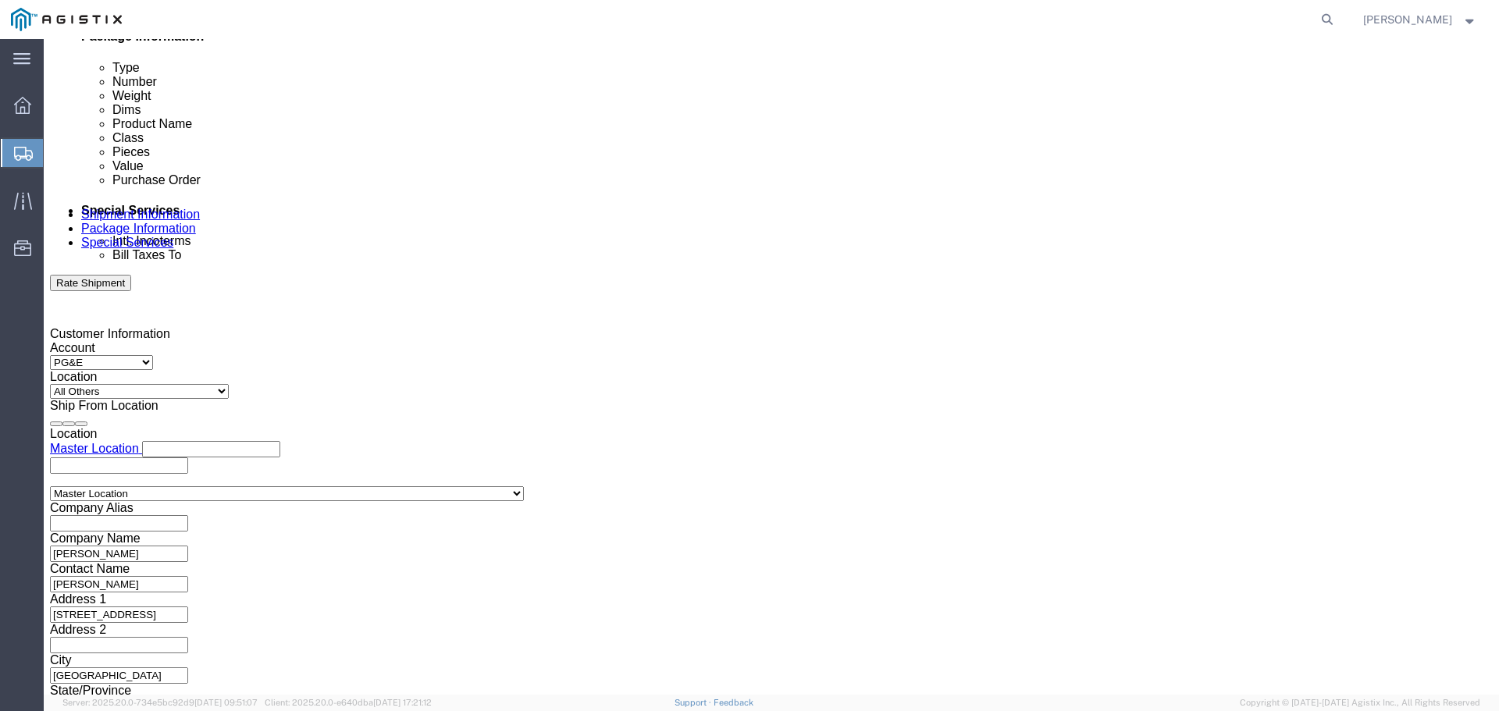
click button "Continue"
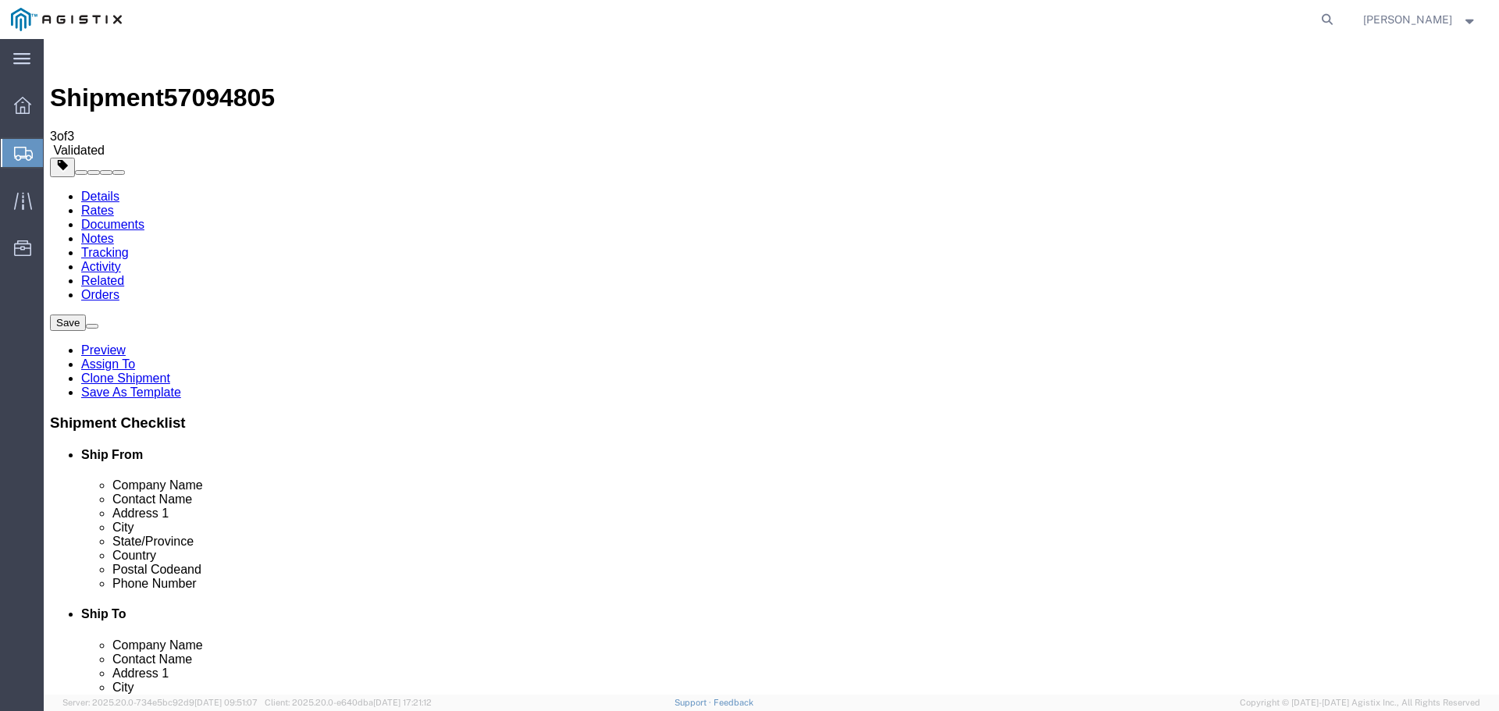
scroll to position [2, 0]
click button "Rate Shipment"
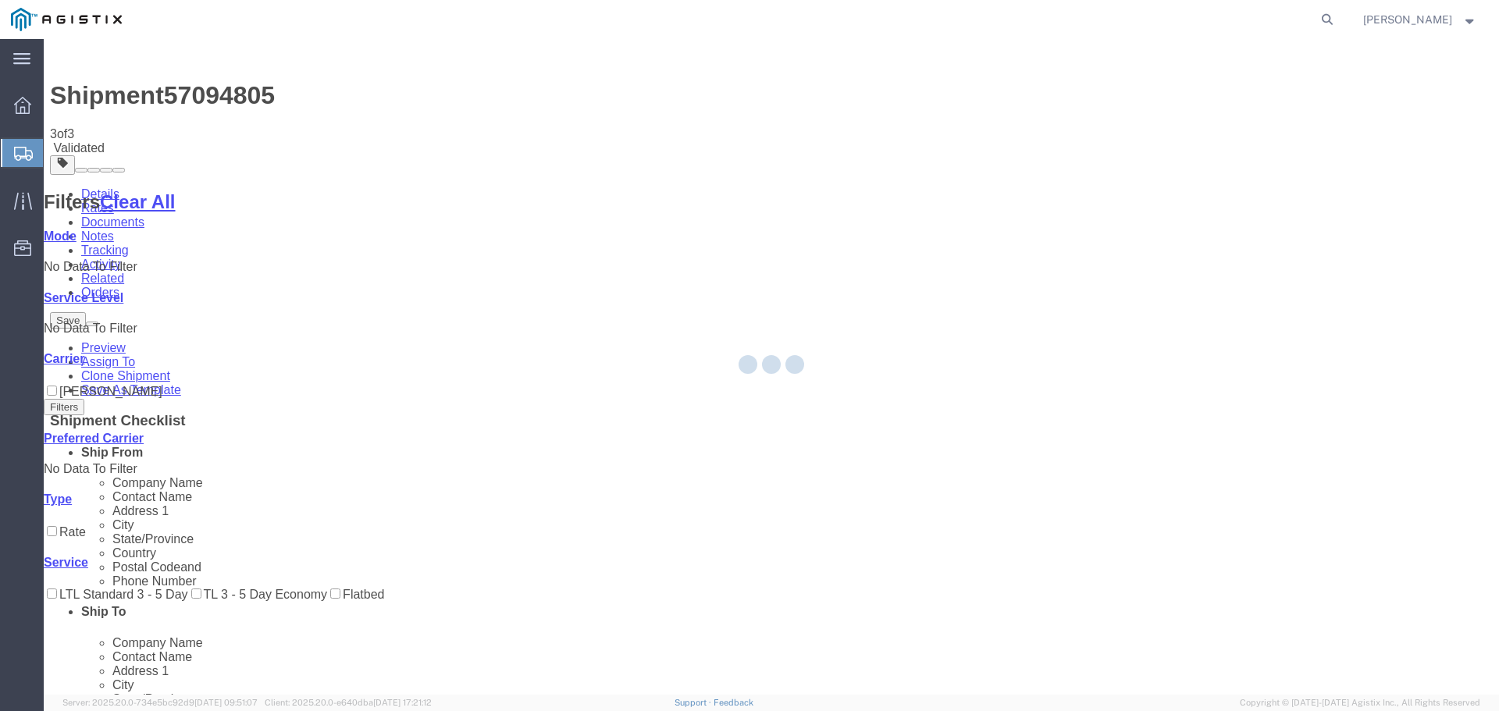
scroll to position [0, 0]
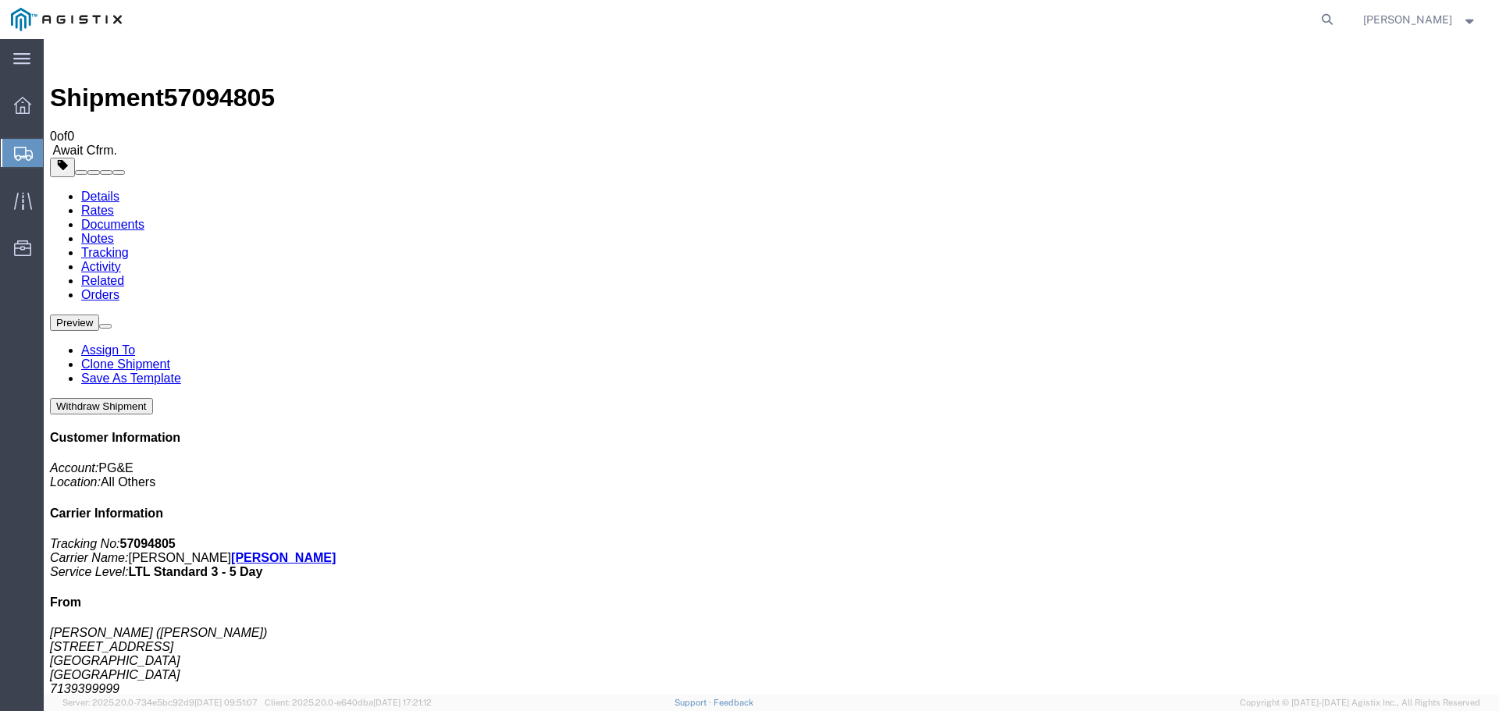
scroll to position [4, 0]
click at [112, 324] on button at bounding box center [105, 326] width 12 height 5
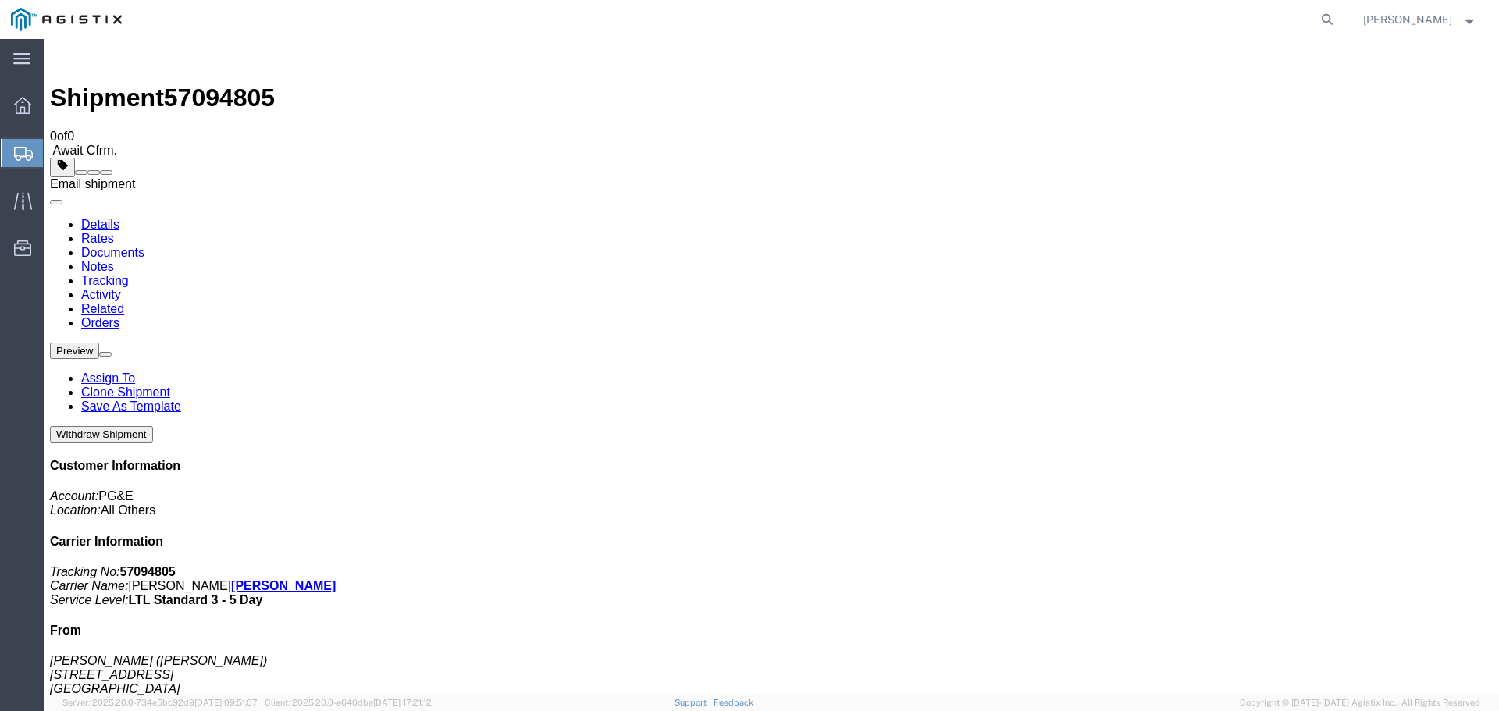
click at [106, 173] on span at bounding box center [106, 173] width 0 height 0
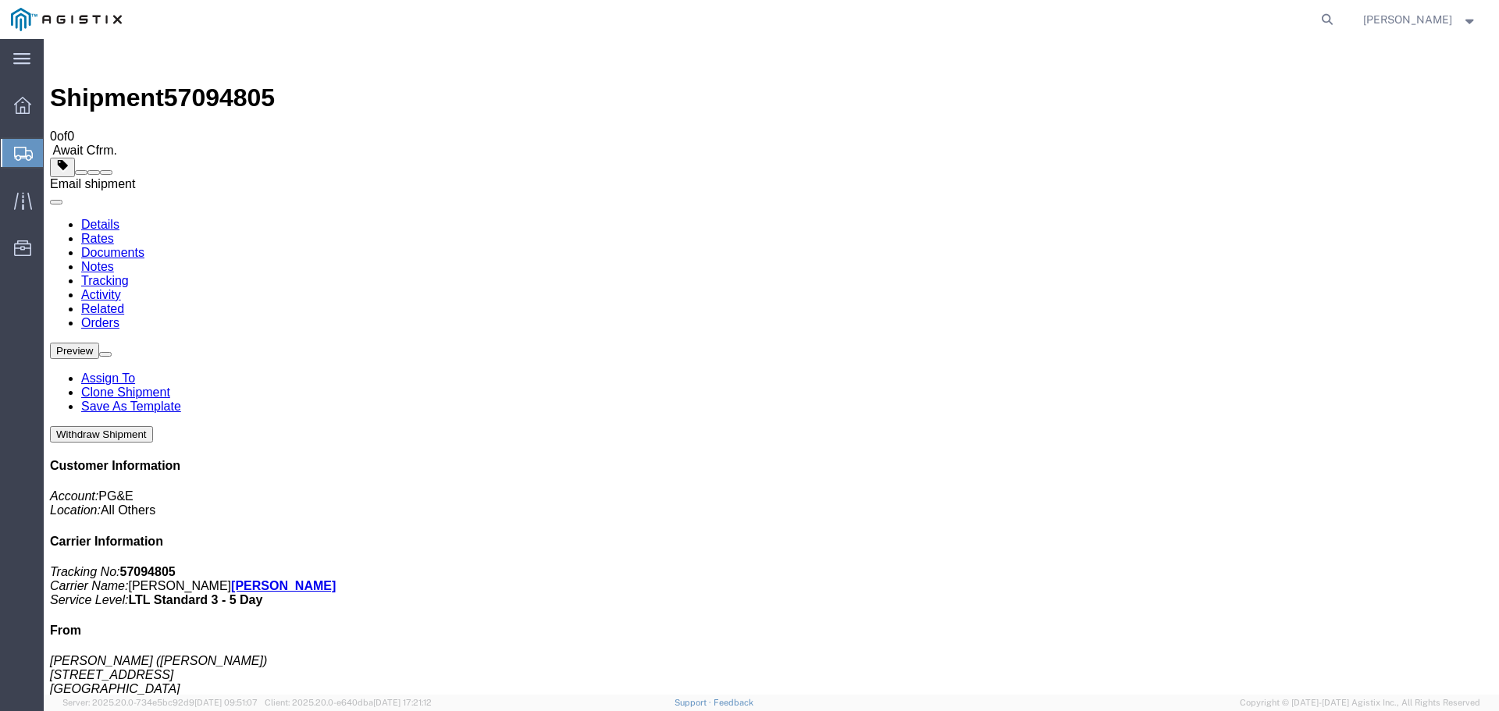
click at [106, 173] on span at bounding box center [106, 173] width 0 height 0
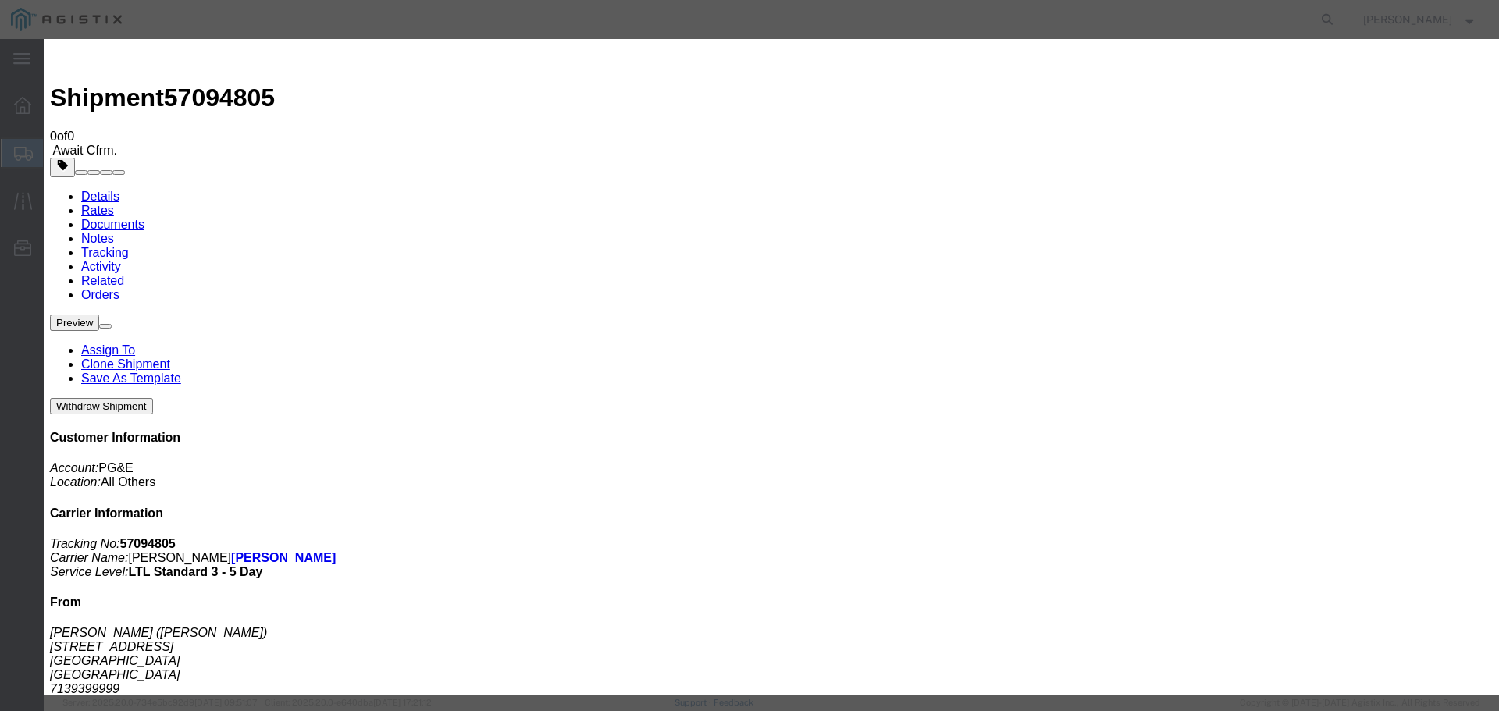
type input "[EMAIL_ADDRESS][DOMAIN_NAME]"
checkbox input "true"
